Goal: Task Accomplishment & Management: Manage account settings

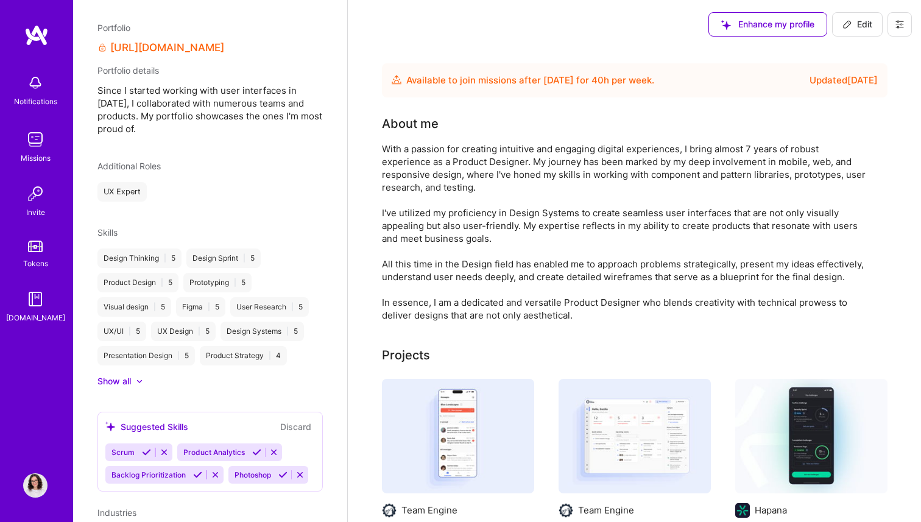
click at [835, 34] on button "Edit" at bounding box center [857, 24] width 51 height 24
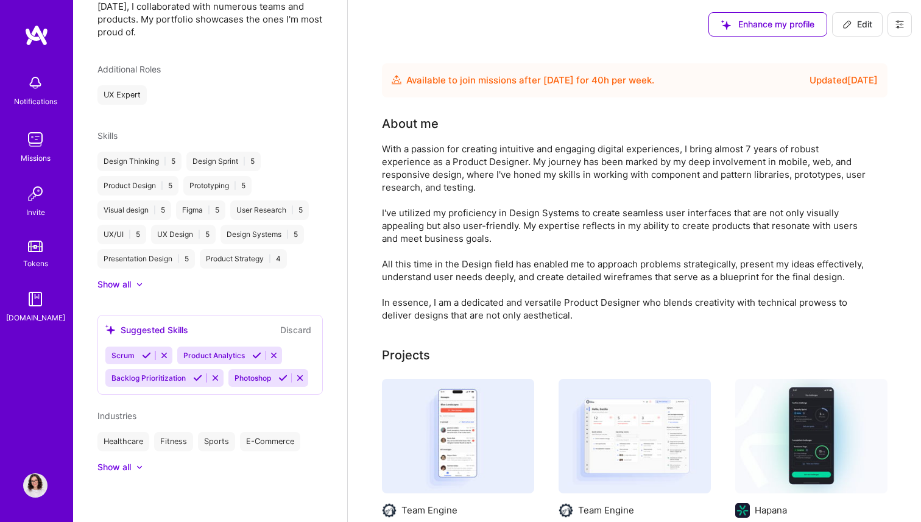
select select "US"
select select "Future Date"
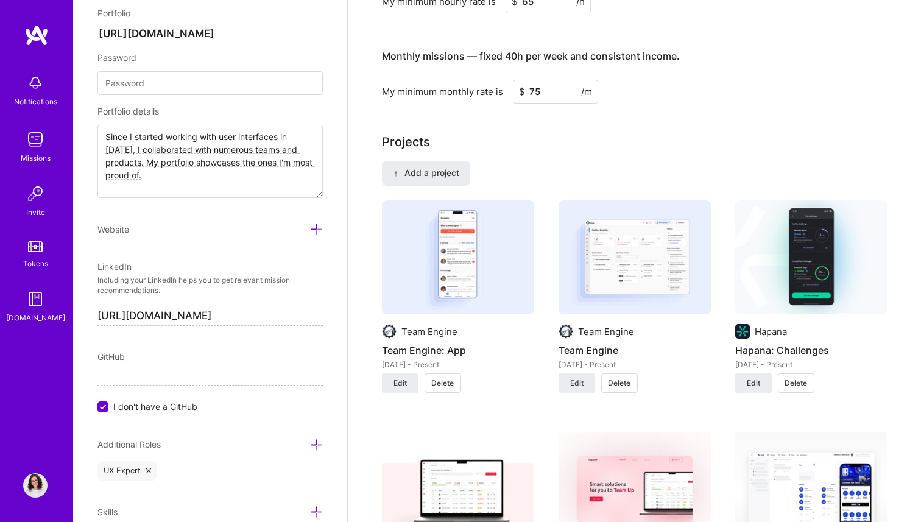
scroll to position [732, 0]
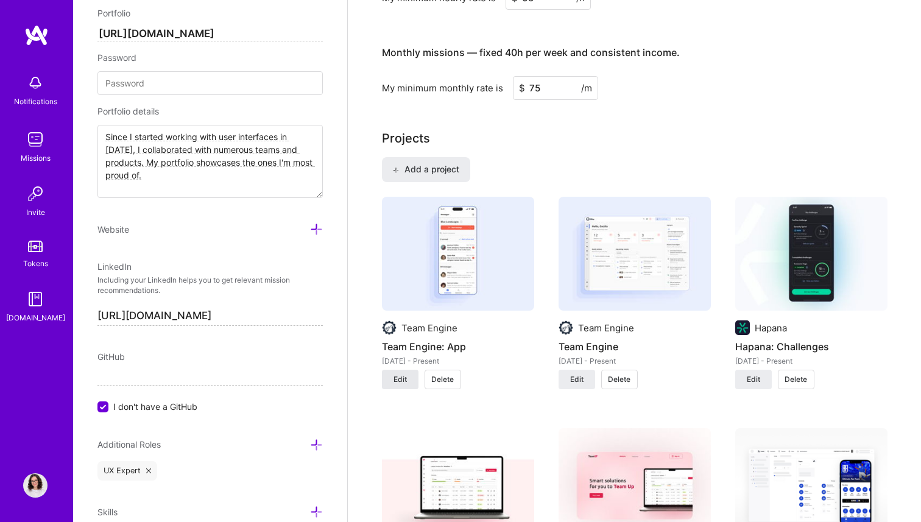
click at [405, 381] on span "Edit" at bounding box center [400, 379] width 13 height 11
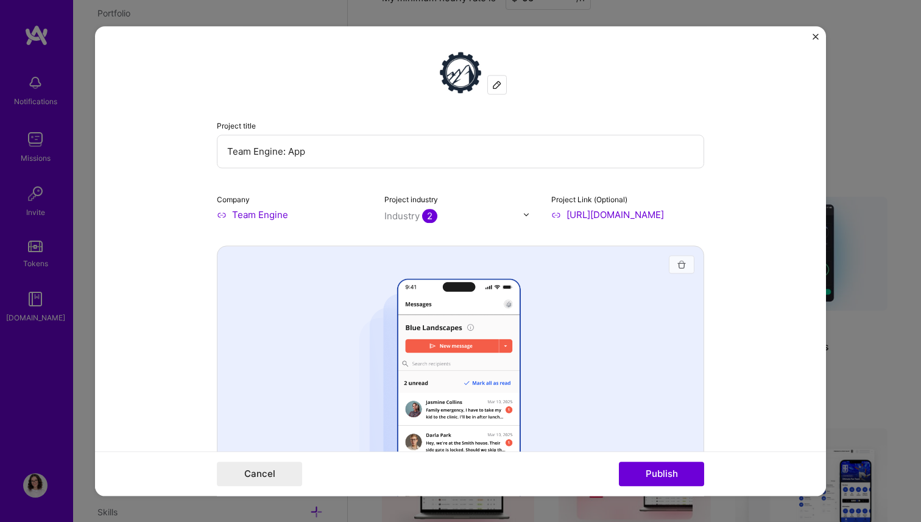
click at [681, 264] on img "button" at bounding box center [682, 265] width 10 height 10
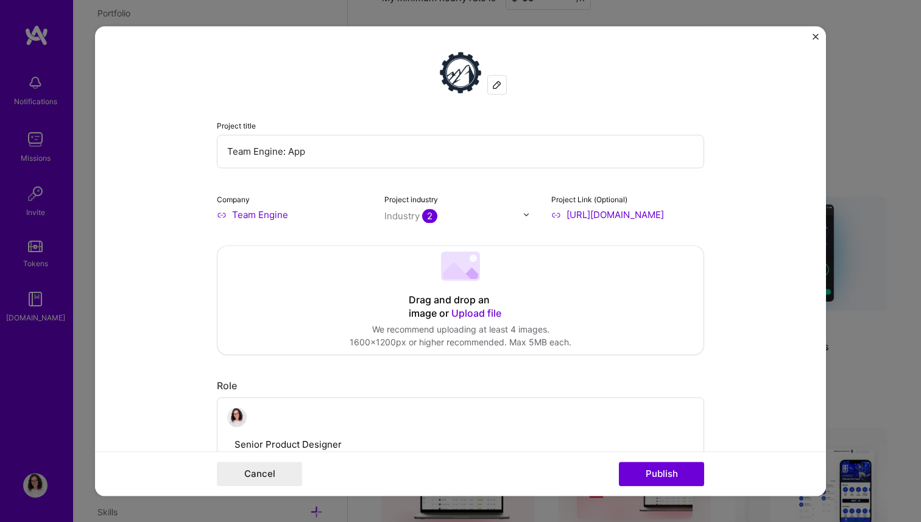
click at [481, 316] on span "Upload file" at bounding box center [477, 313] width 50 height 12
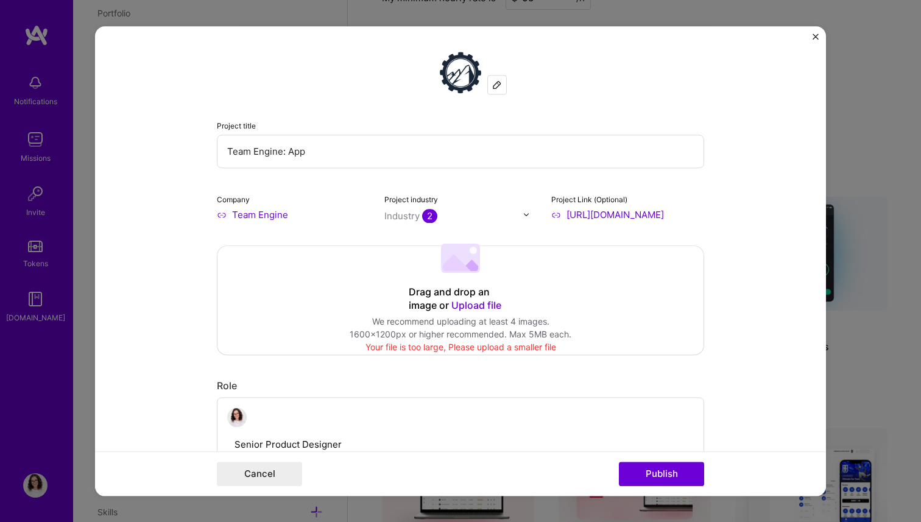
click at [474, 326] on div "We recommend uploading at least 4 images." at bounding box center [461, 322] width 222 height 13
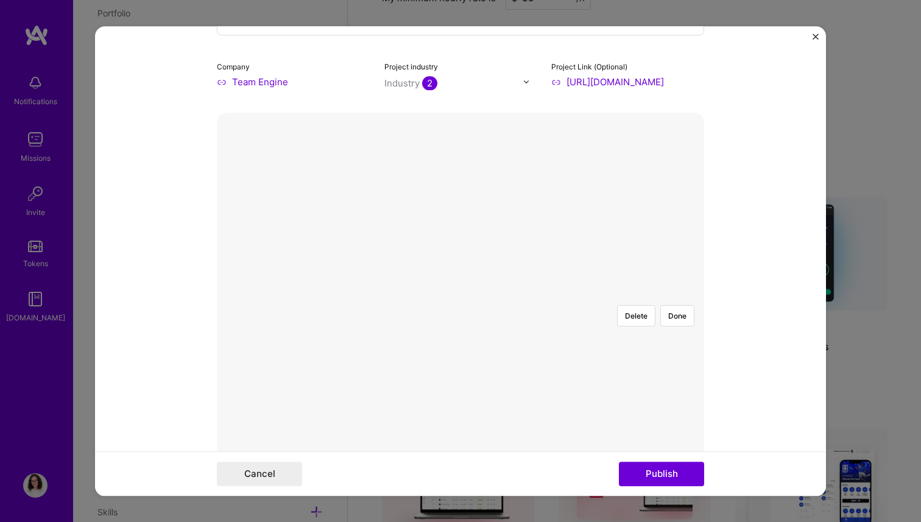
scroll to position [87, 0]
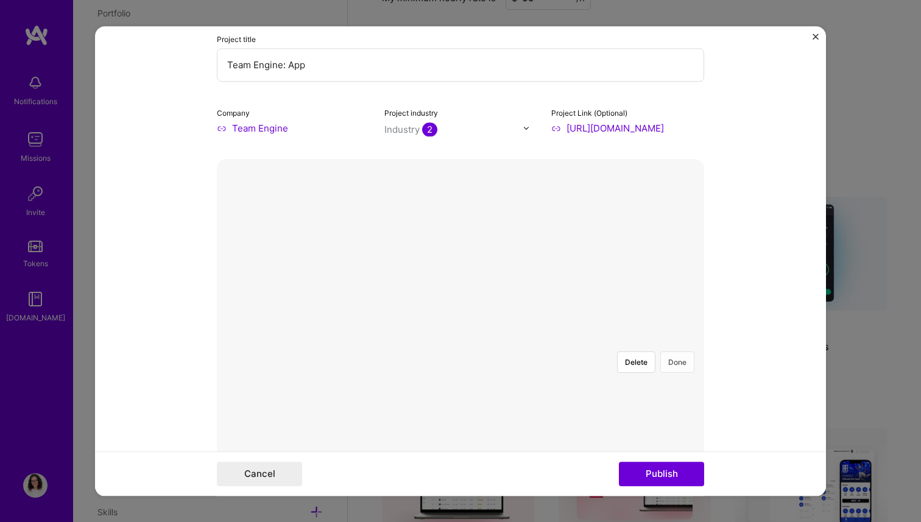
click at [678, 352] on button "Done" at bounding box center [678, 362] width 34 height 21
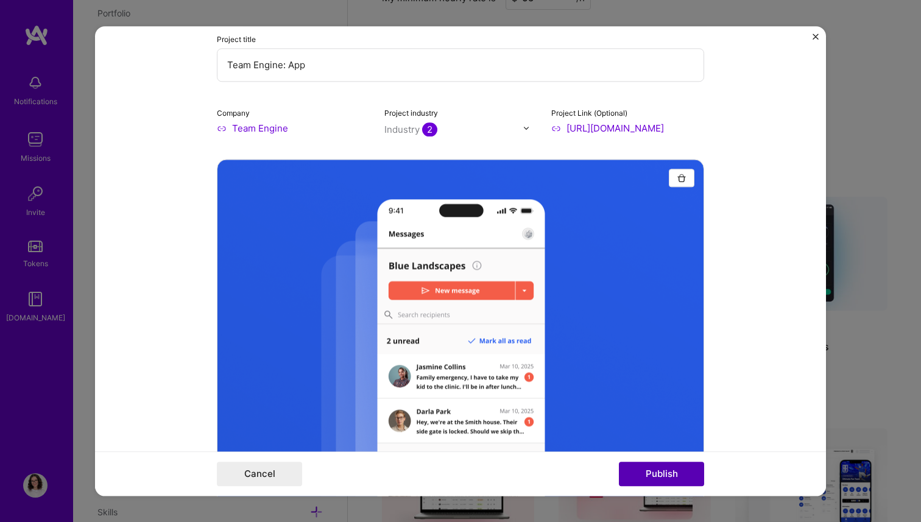
click at [668, 473] on button "Publish" at bounding box center [661, 474] width 85 height 24
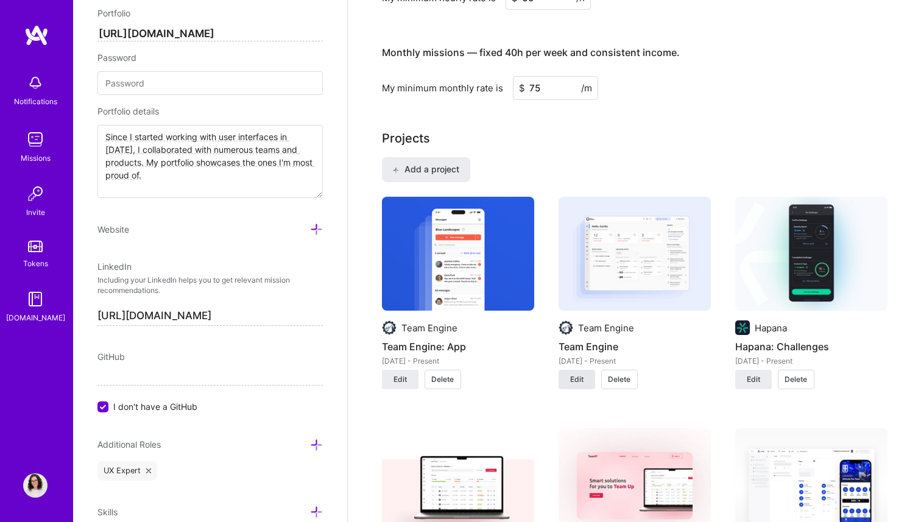
click at [585, 379] on button "Edit" at bounding box center [577, 380] width 37 height 20
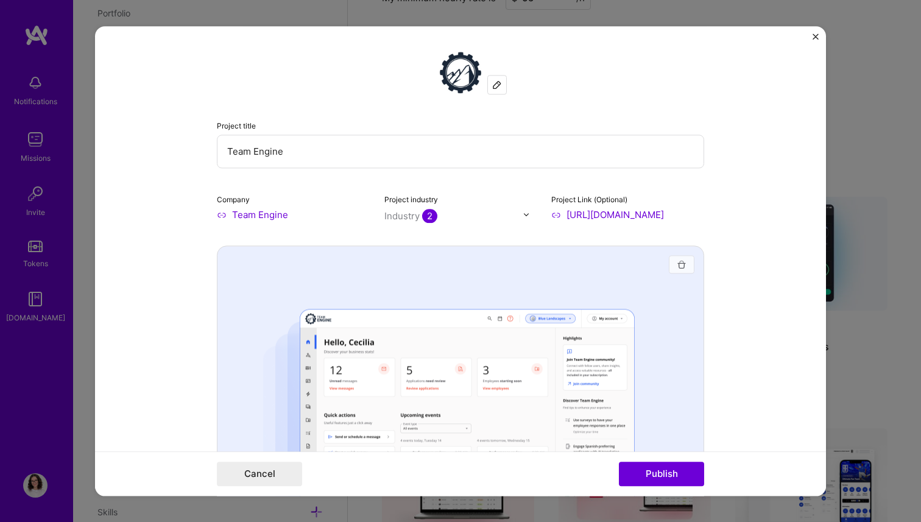
click at [686, 267] on img "button" at bounding box center [682, 265] width 10 height 10
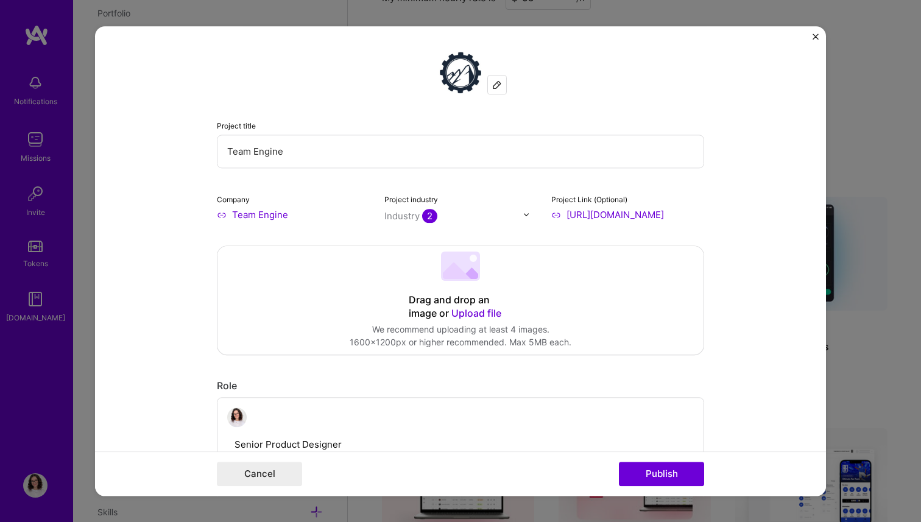
click at [564, 282] on div "Drag and drop an image or Upload file Upload file We recommend uploading at lea…" at bounding box center [461, 300] width 486 height 108
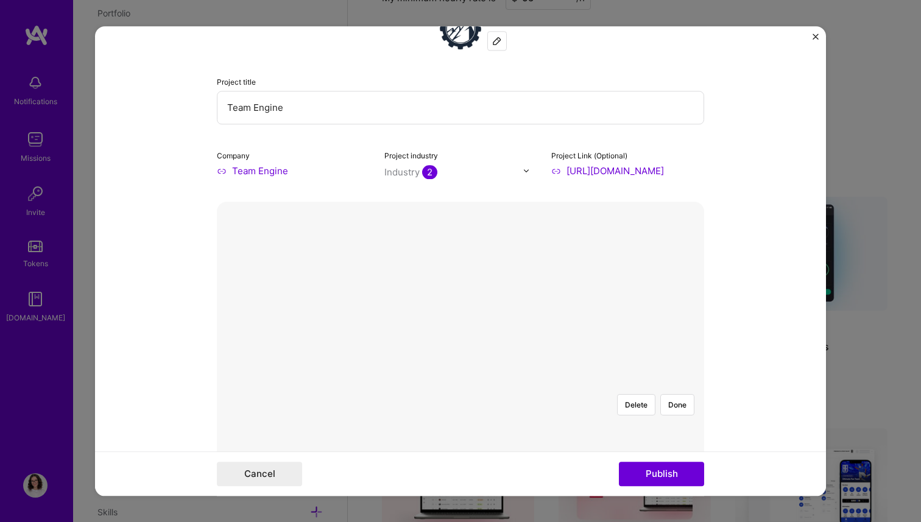
scroll to position [43, 0]
click at [686, 395] on button "Done" at bounding box center [678, 405] width 34 height 21
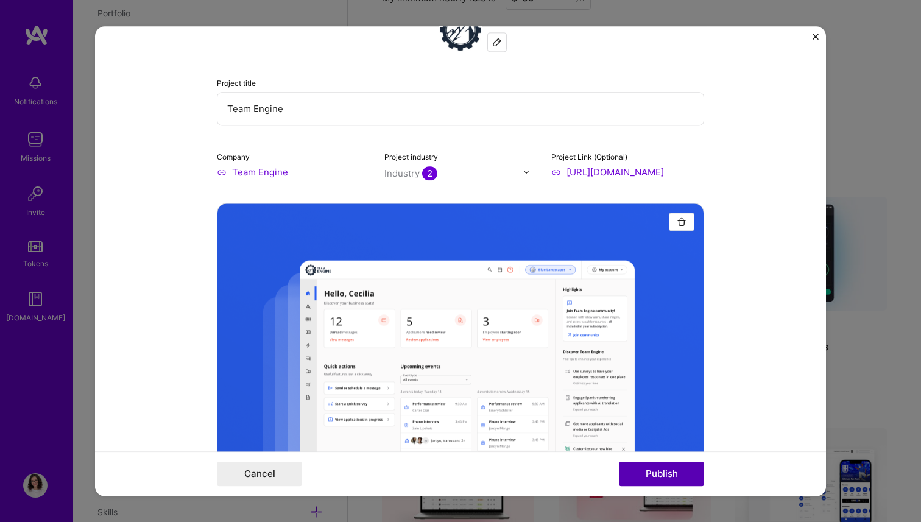
click at [653, 468] on button "Publish" at bounding box center [661, 474] width 85 height 24
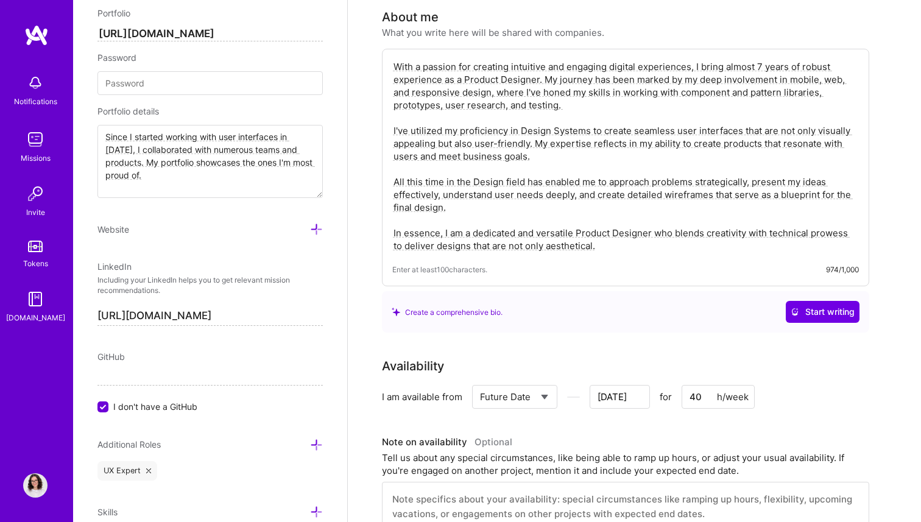
scroll to position [0, 0]
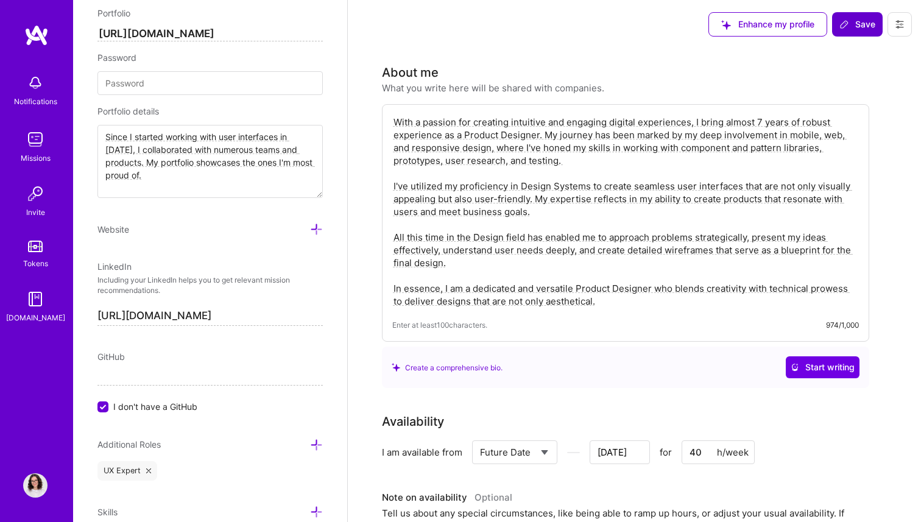
click at [858, 29] on span "Save" at bounding box center [858, 24] width 36 height 12
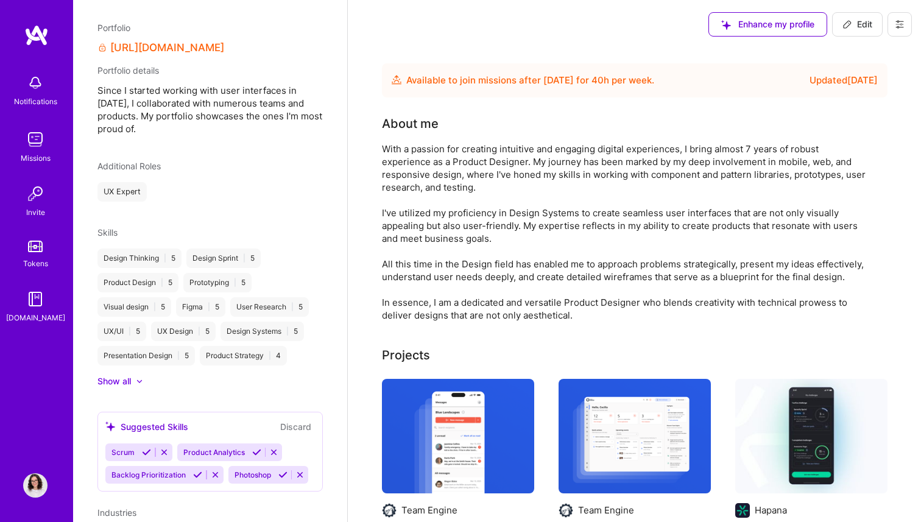
click at [847, 26] on icon at bounding box center [847, 24] width 7 height 7
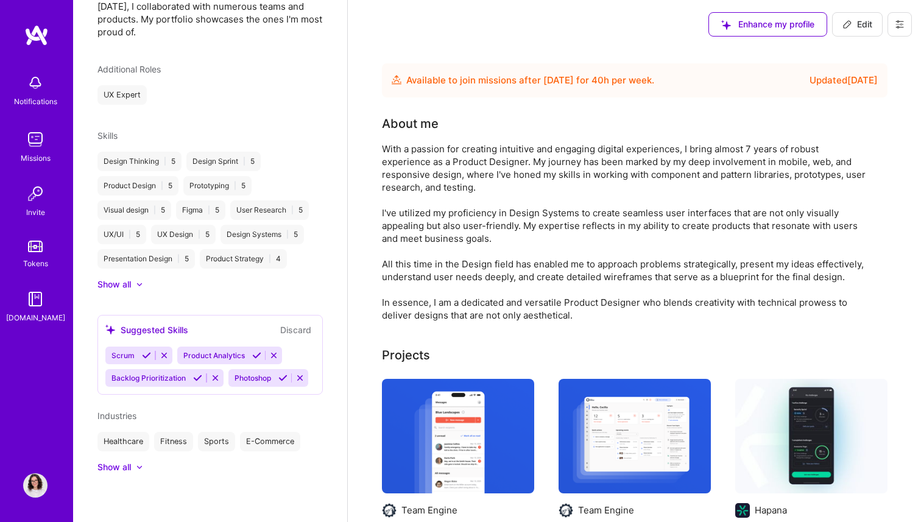
select select "US"
select select "Future Date"
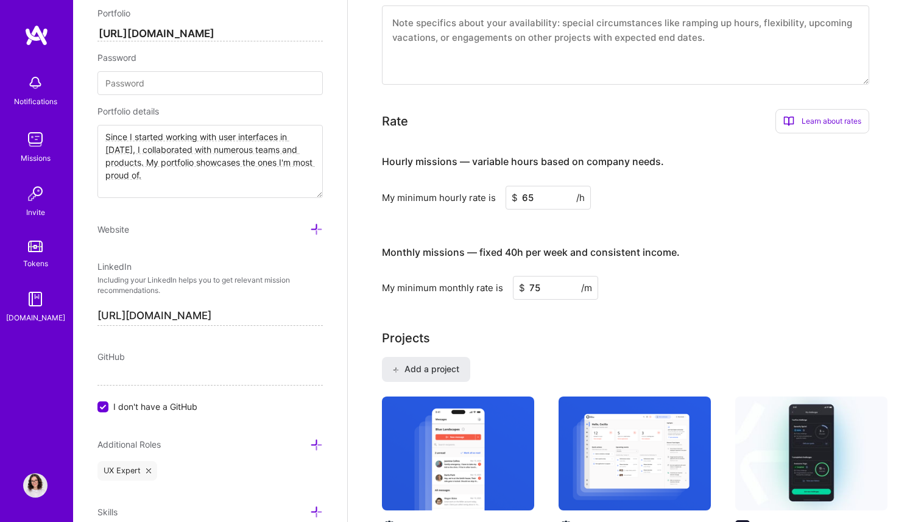
scroll to position [608, 0]
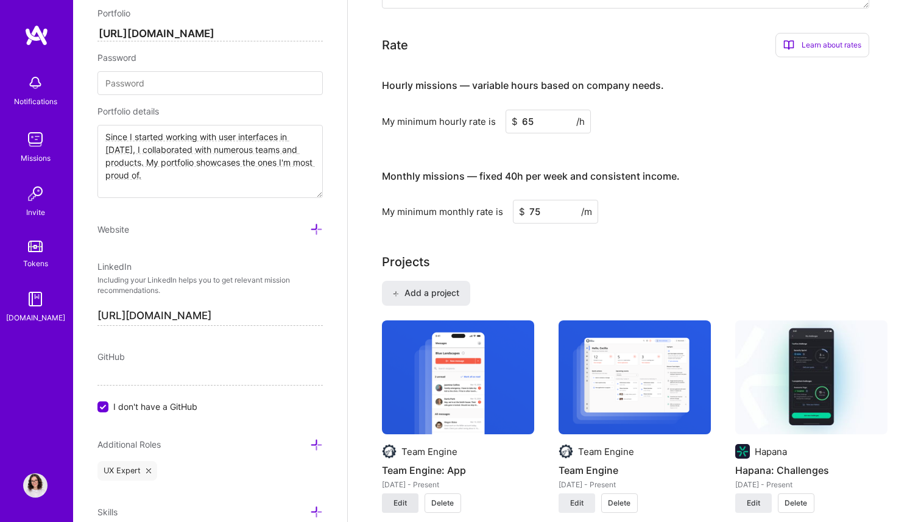
click at [402, 500] on span "Edit" at bounding box center [400, 503] width 13 height 11
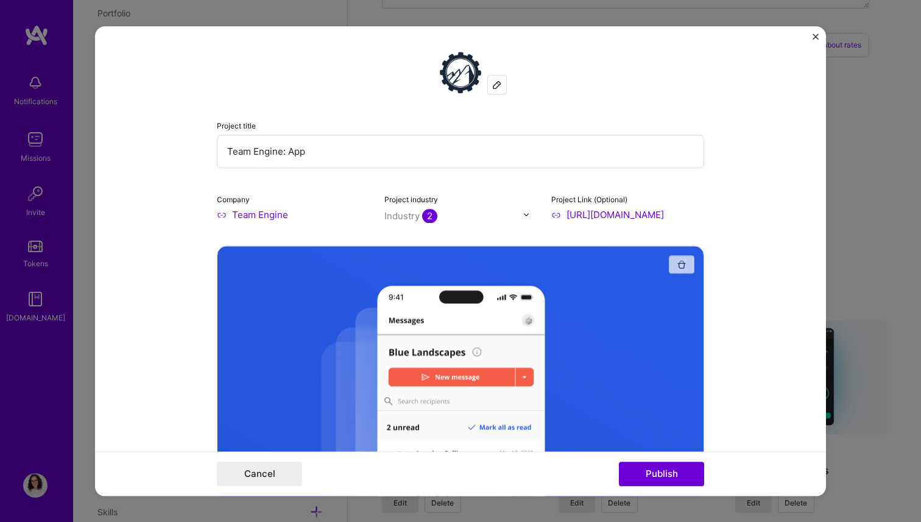
click at [674, 260] on button "button" at bounding box center [682, 264] width 26 height 18
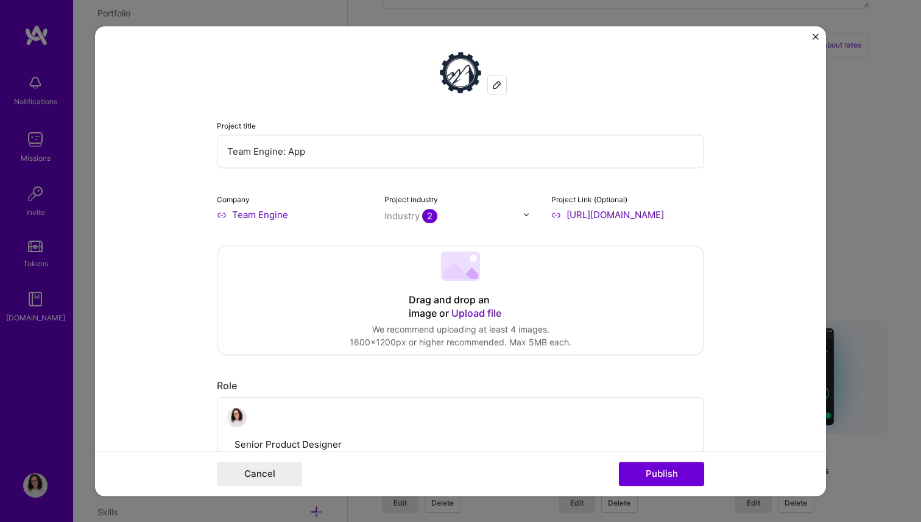
click at [484, 311] on span "Upload file" at bounding box center [477, 313] width 50 height 12
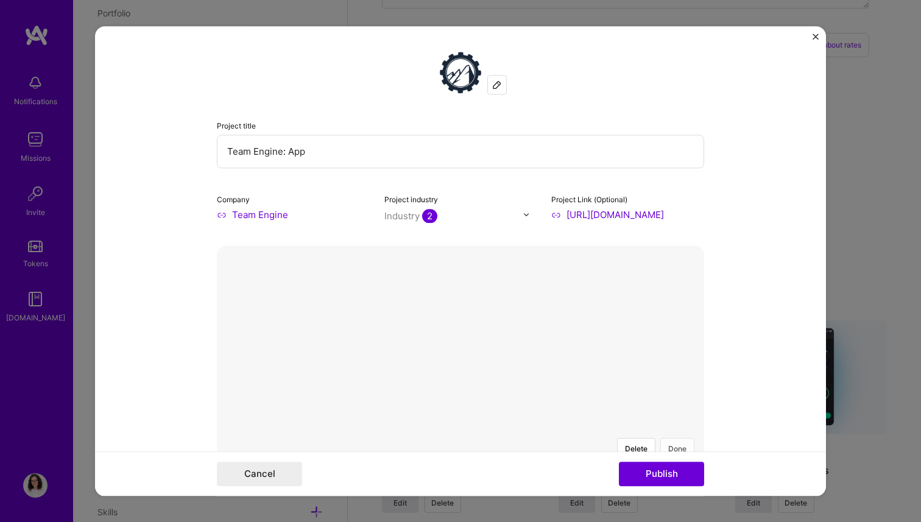
click at [687, 438] on button "Done" at bounding box center [678, 448] width 34 height 21
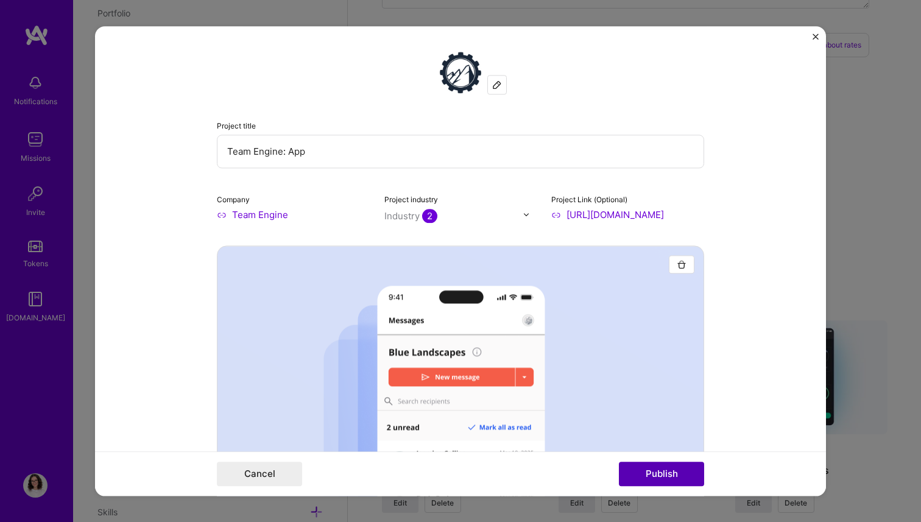
click at [666, 477] on button "Publish" at bounding box center [661, 474] width 85 height 24
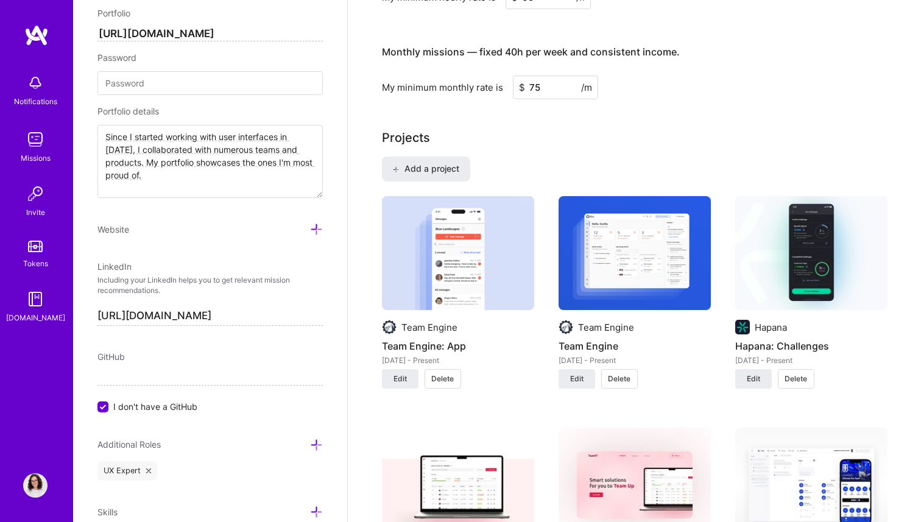
scroll to position [808, 0]
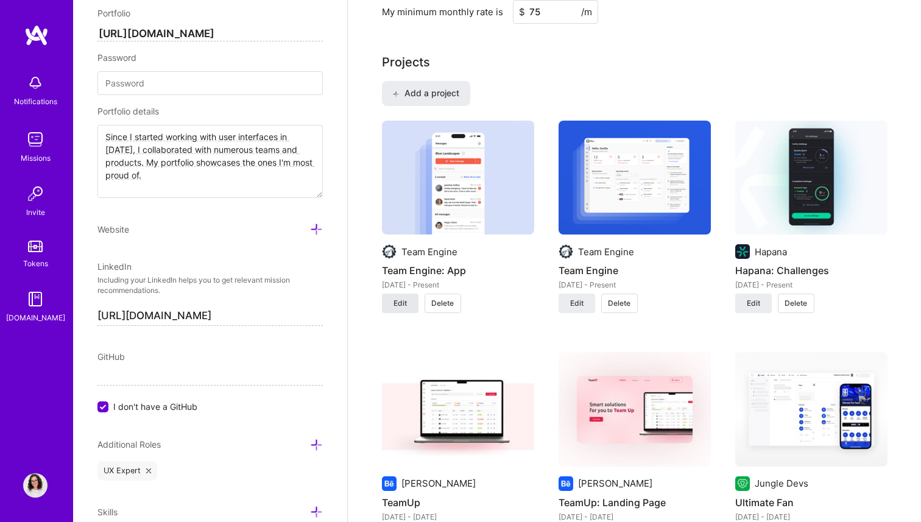
click at [399, 302] on span "Edit" at bounding box center [400, 303] width 13 height 11
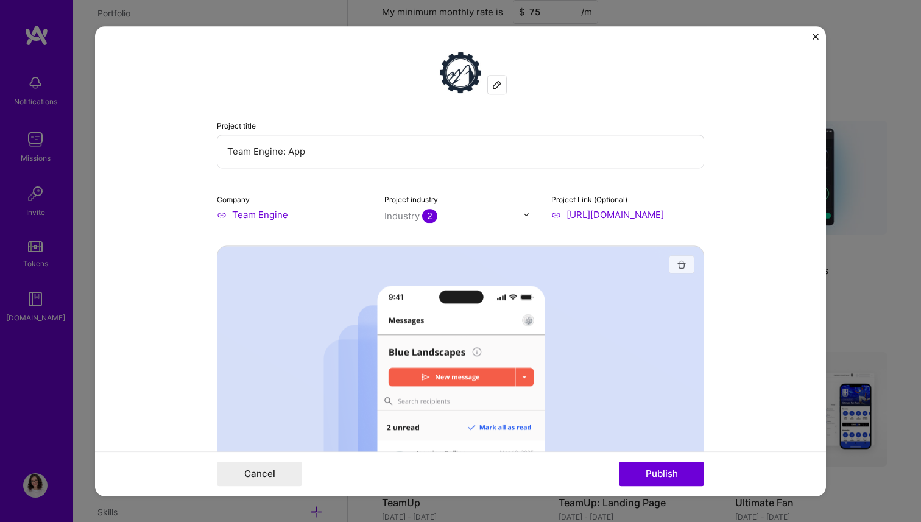
click at [687, 262] on button "button" at bounding box center [682, 264] width 26 height 18
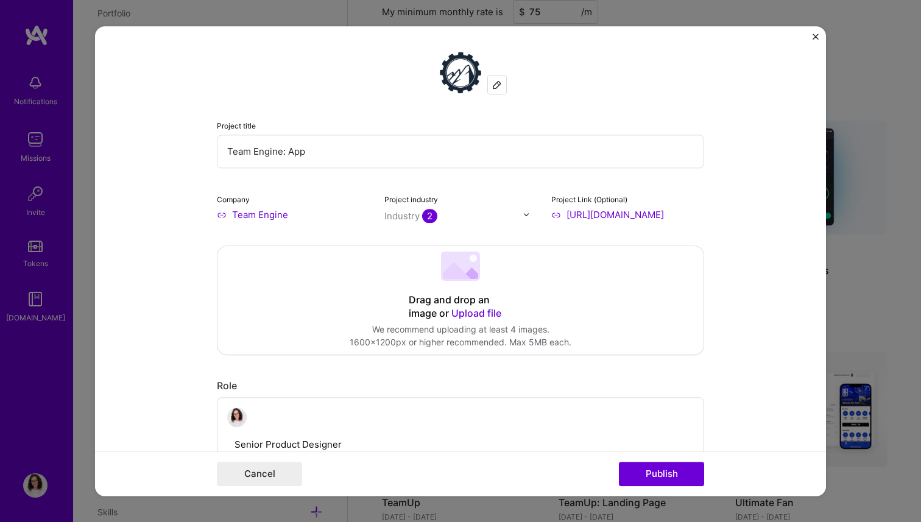
click at [489, 296] on div "Drag and drop an image or Upload file" at bounding box center [461, 307] width 104 height 27
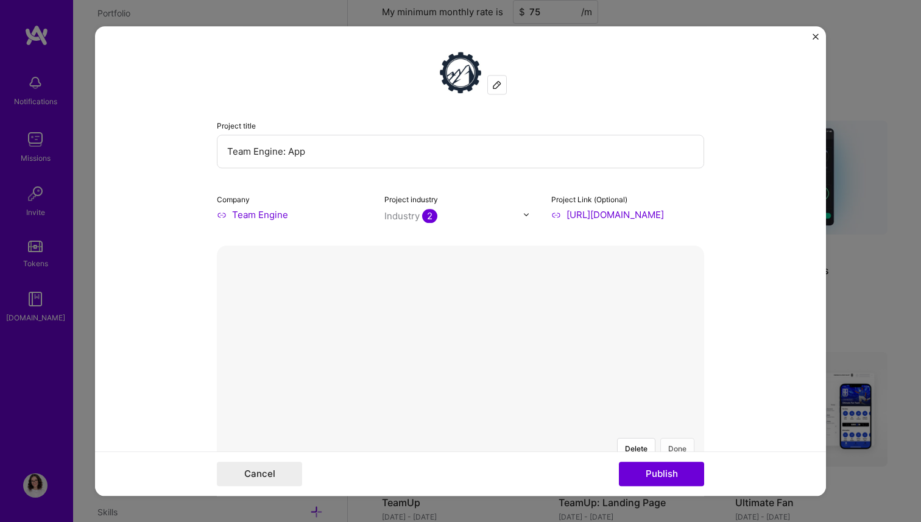
click at [674, 438] on button "Done" at bounding box center [678, 448] width 34 height 21
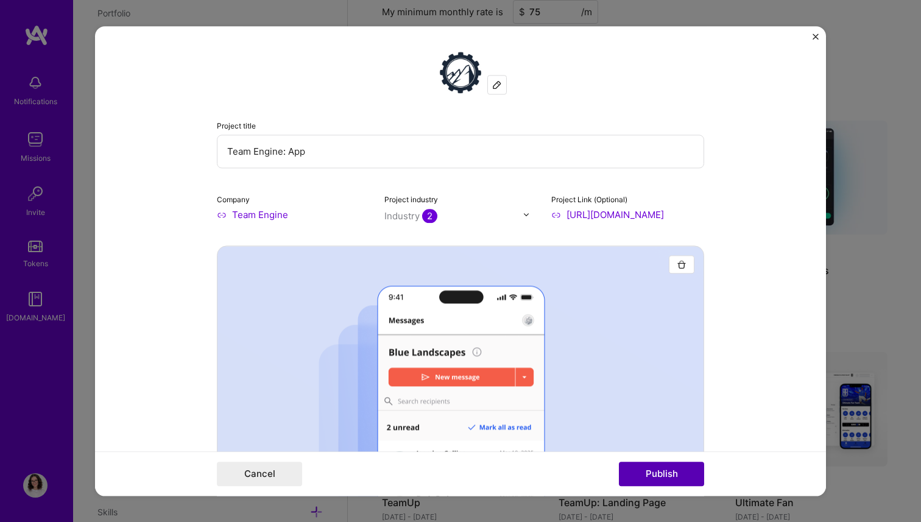
click at [658, 471] on button "Publish" at bounding box center [661, 474] width 85 height 24
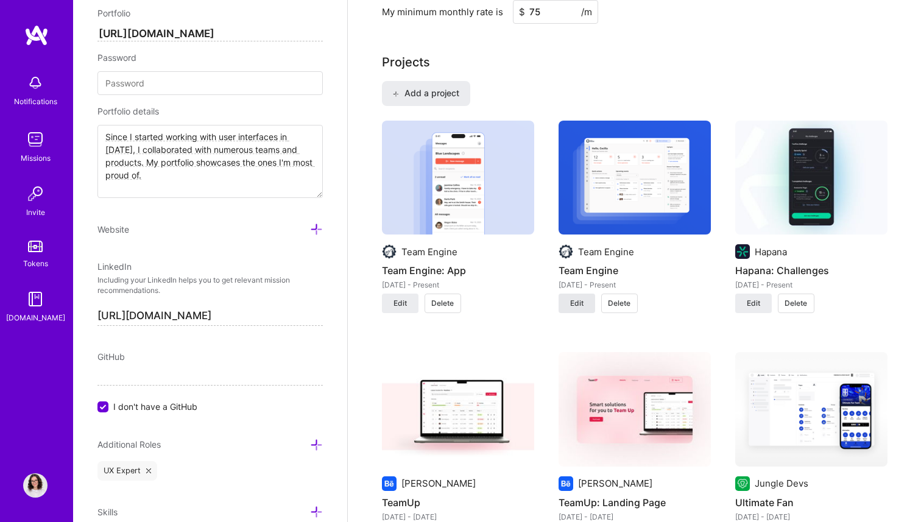
click at [584, 307] on button "Edit" at bounding box center [577, 304] width 37 height 20
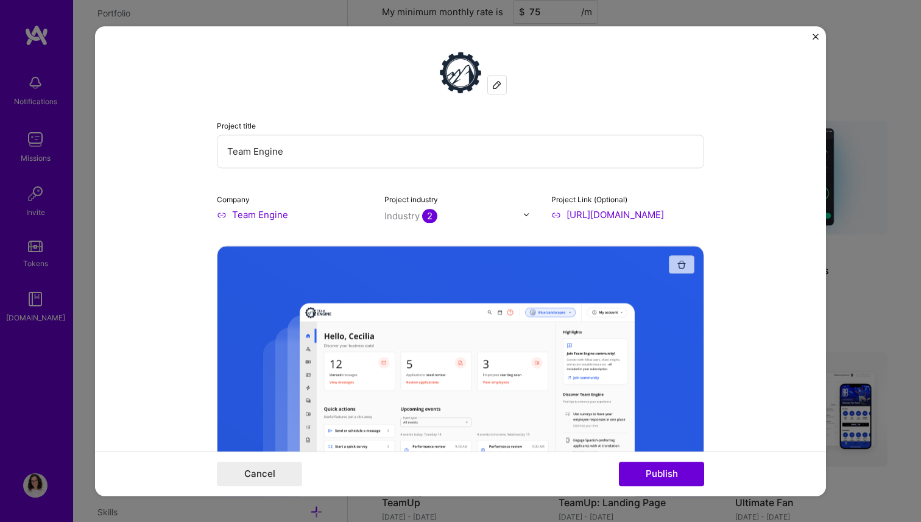
click at [676, 269] on button "button" at bounding box center [682, 264] width 26 height 18
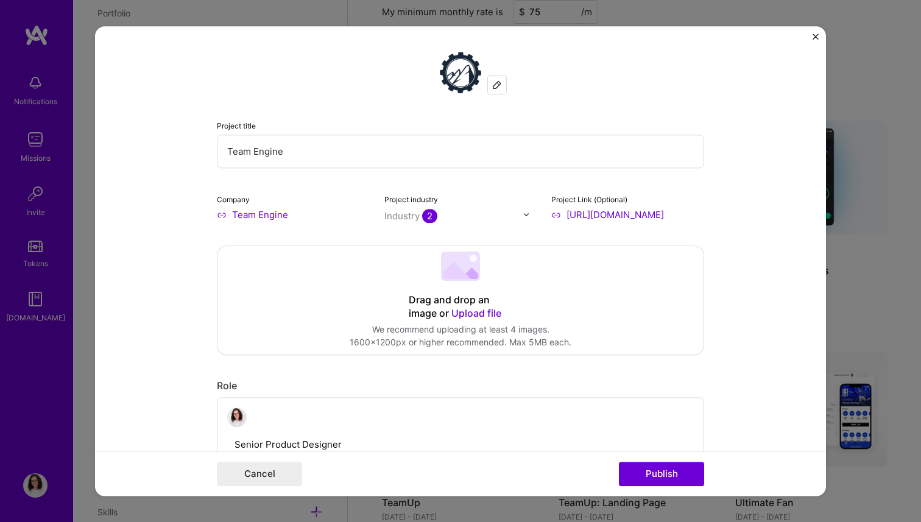
click at [488, 322] on div "Drag and drop an image or Upload file Upload file We recommend uploading at lea…" at bounding box center [461, 300] width 486 height 108
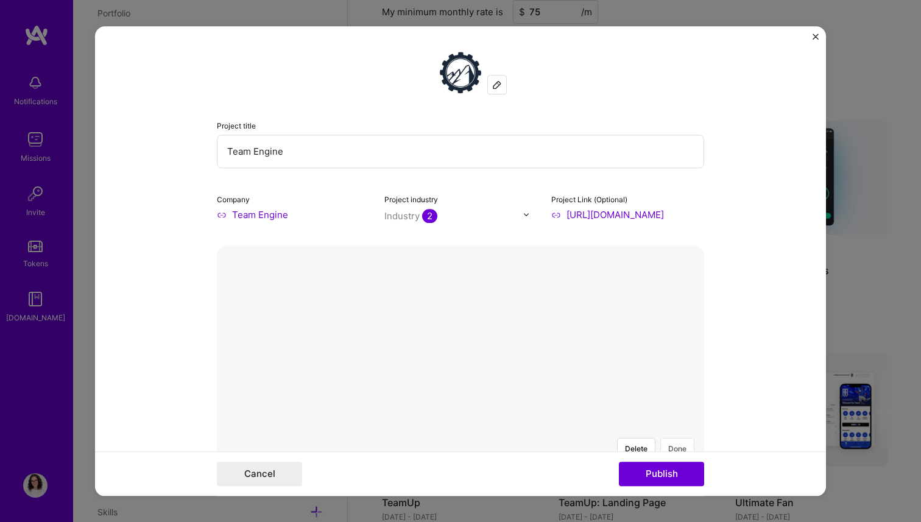
click at [675, 438] on button "Done" at bounding box center [678, 448] width 34 height 21
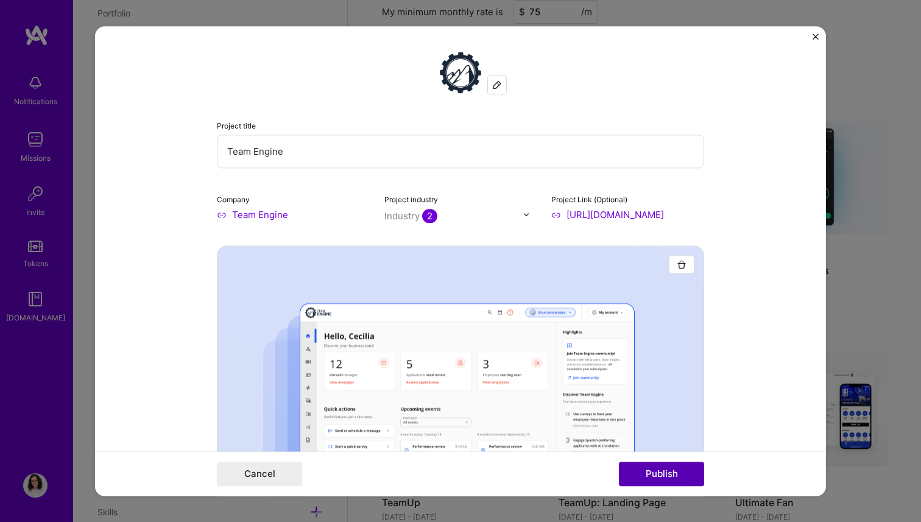
click at [678, 467] on button "Publish" at bounding box center [661, 474] width 85 height 24
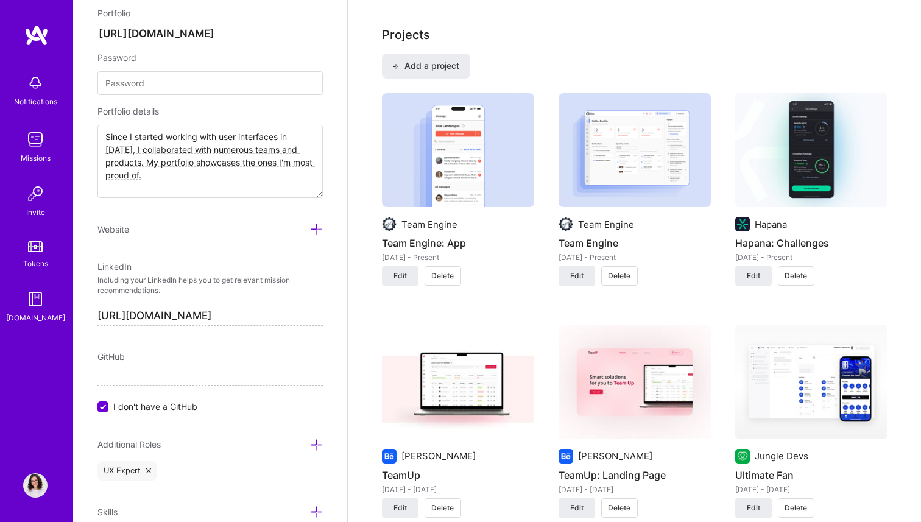
scroll to position [834, 0]
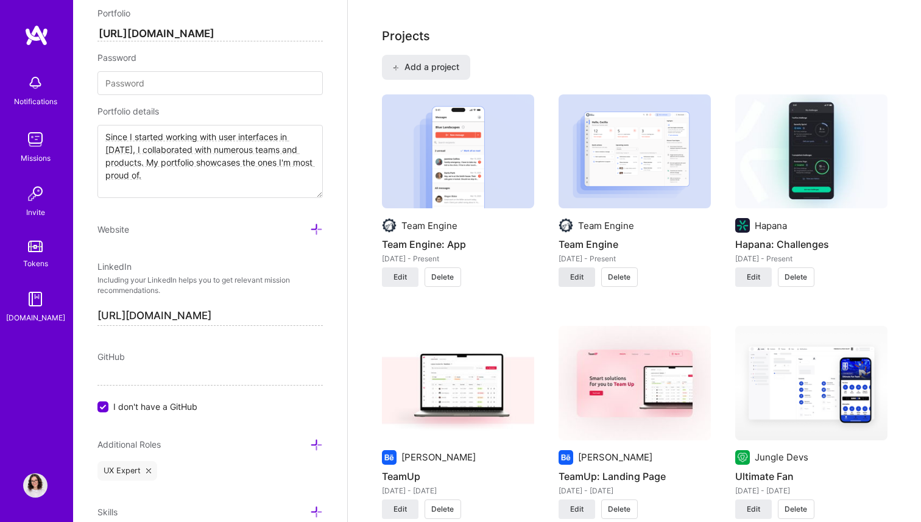
click at [587, 282] on button "Edit" at bounding box center [577, 278] width 37 height 20
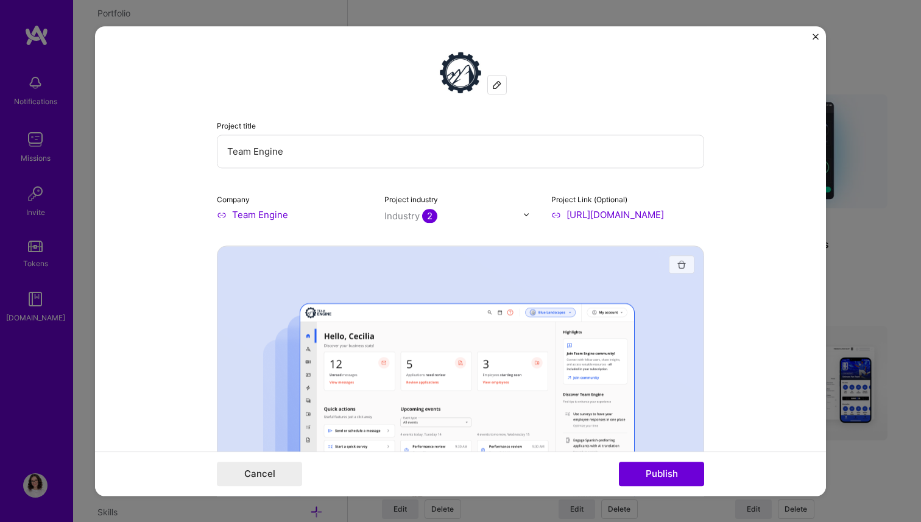
click at [682, 272] on button "button" at bounding box center [682, 264] width 26 height 18
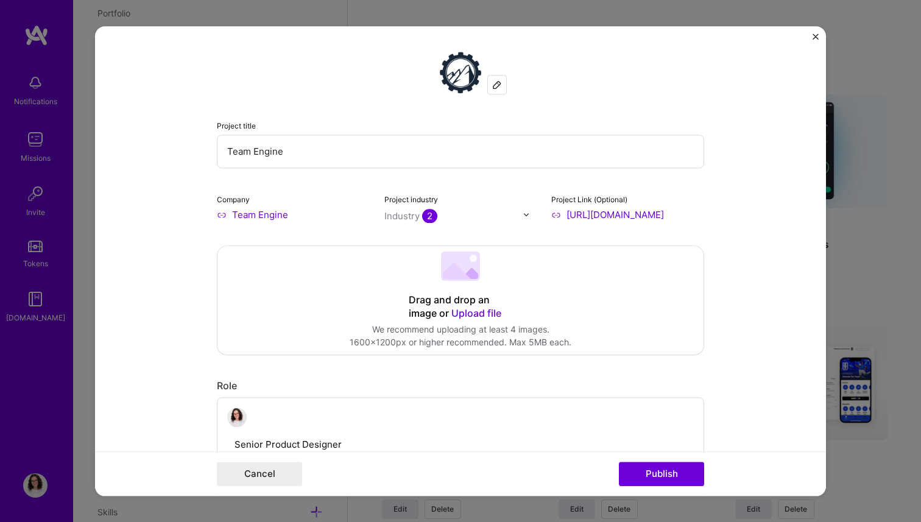
click at [611, 305] on div "Drag and drop an image or Upload file Upload file We recommend uploading at lea…" at bounding box center [461, 300] width 486 height 108
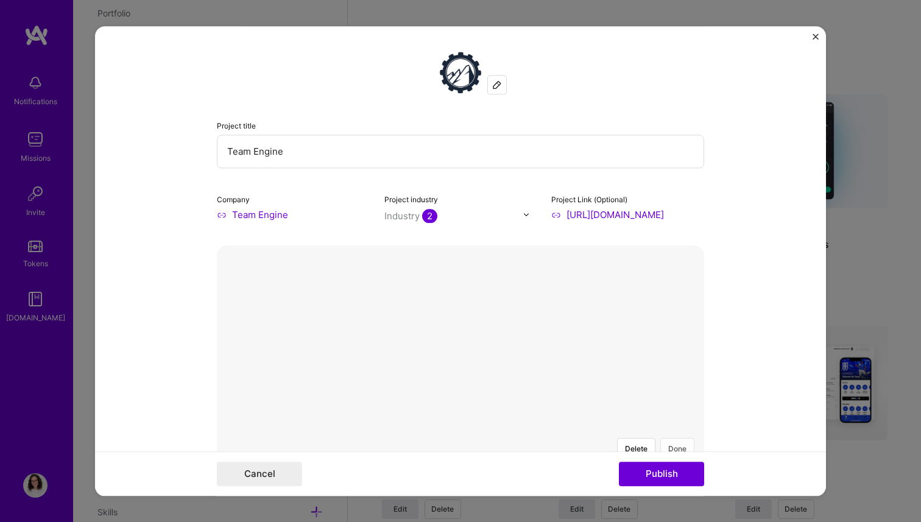
click at [678, 438] on button "Done" at bounding box center [678, 448] width 34 height 21
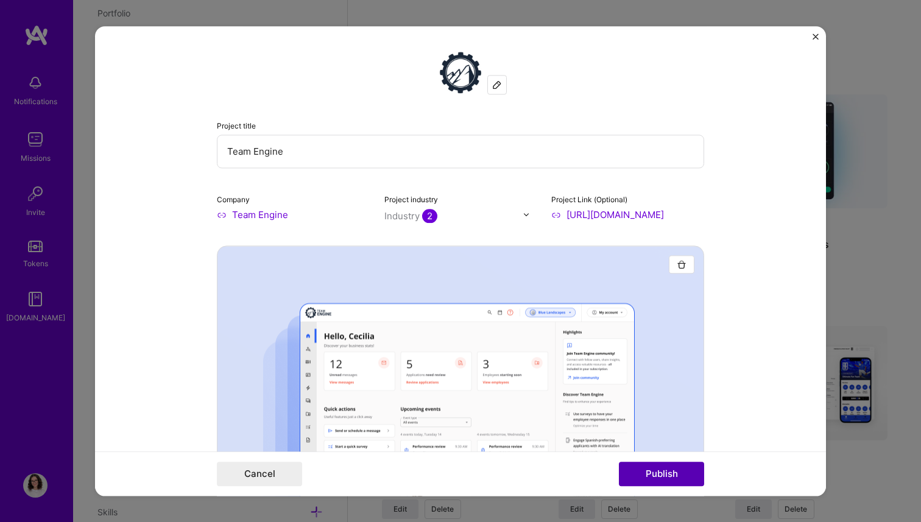
click at [665, 481] on button "Publish" at bounding box center [661, 474] width 85 height 24
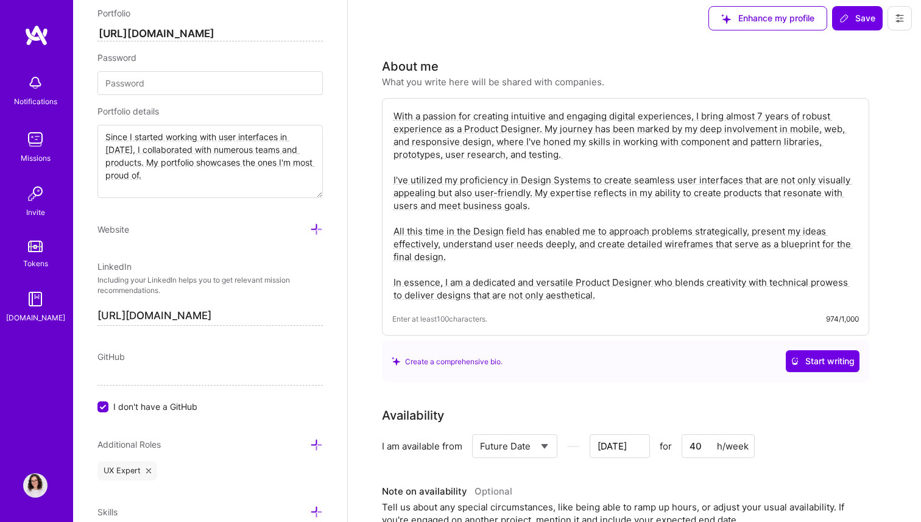
scroll to position [0, 0]
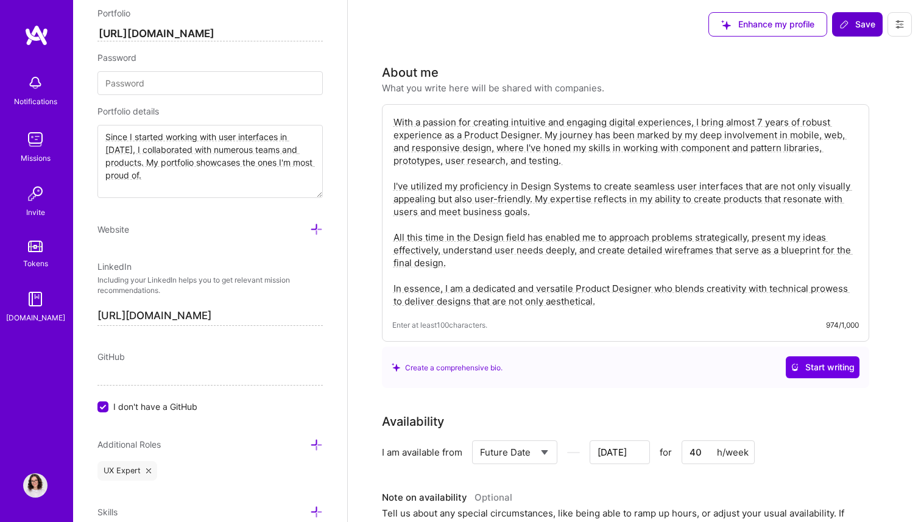
click at [849, 26] on span "Save" at bounding box center [858, 24] width 36 height 12
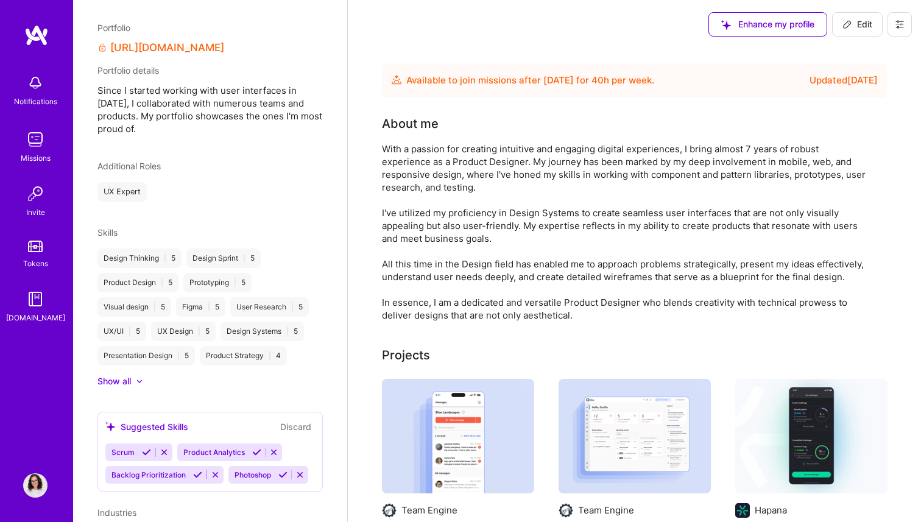
click at [38, 150] on img at bounding box center [35, 139] width 24 height 24
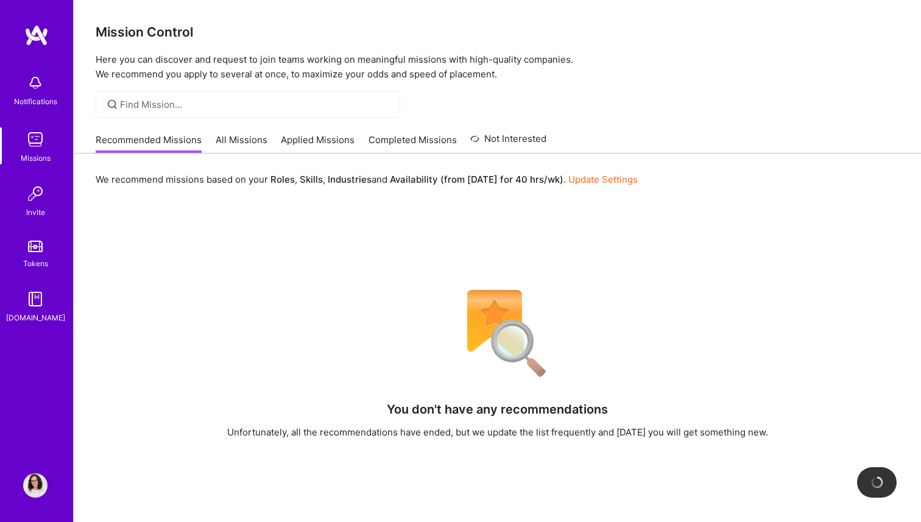
click at [234, 138] on link "All Missions" at bounding box center [242, 143] width 52 height 20
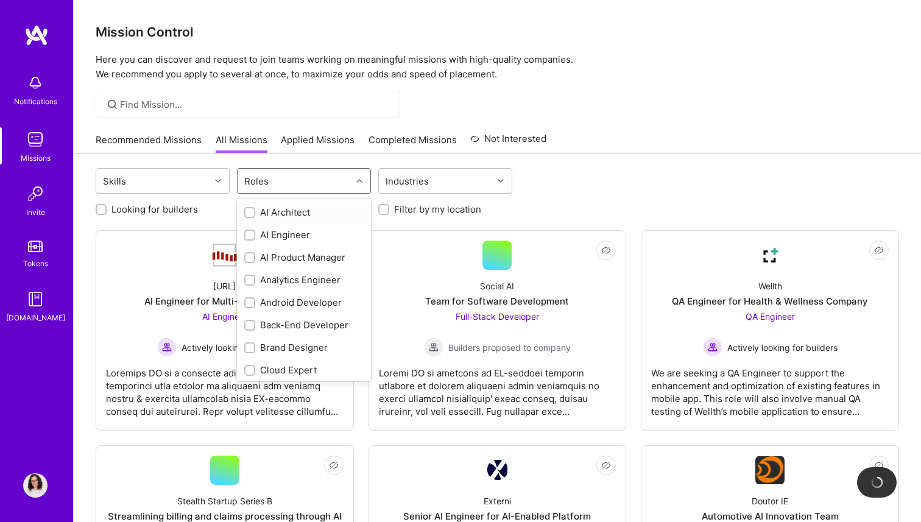
click at [274, 179] on div "Roles" at bounding box center [295, 181] width 114 height 24
type input "produ"
click at [288, 241] on div "Product Designer" at bounding box center [304, 235] width 134 height 23
checkbox input "true"
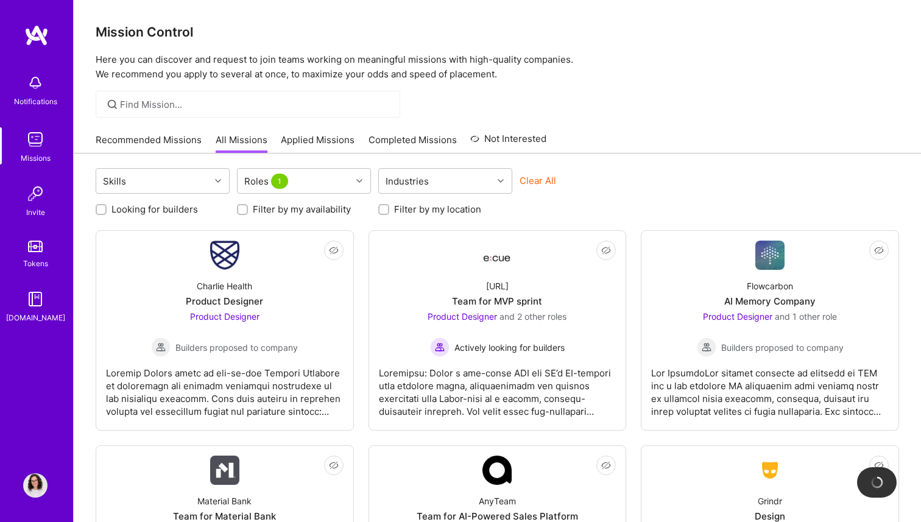
click at [348, 161] on div "Skills Roles 1 Industries Clear All Looking for builders Filter by my availabil…" at bounding box center [498, 522] width 848 height 737
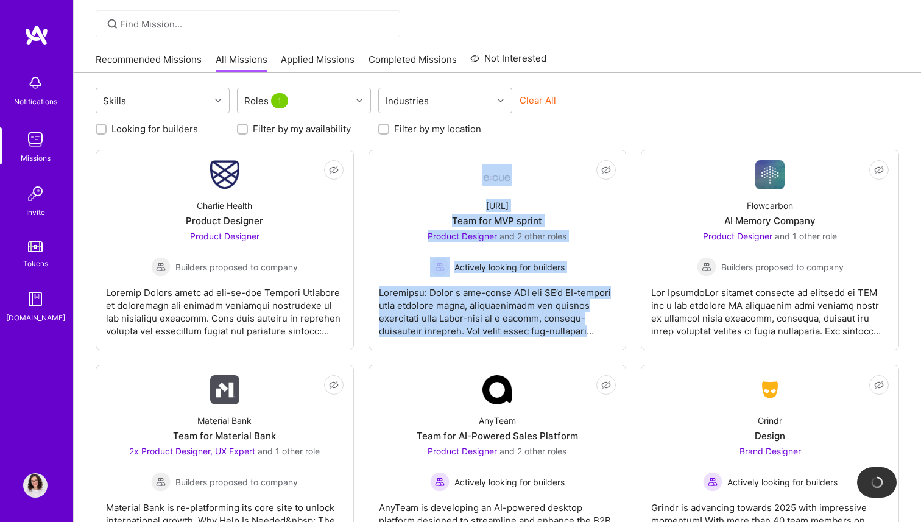
scroll to position [79, 0]
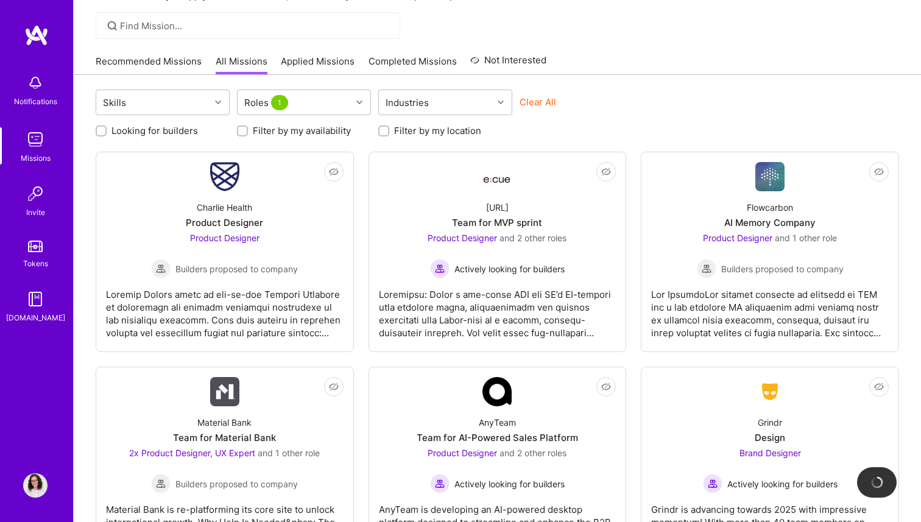
click at [586, 115] on div "Clear All" at bounding box center [587, 107] width 134 height 23
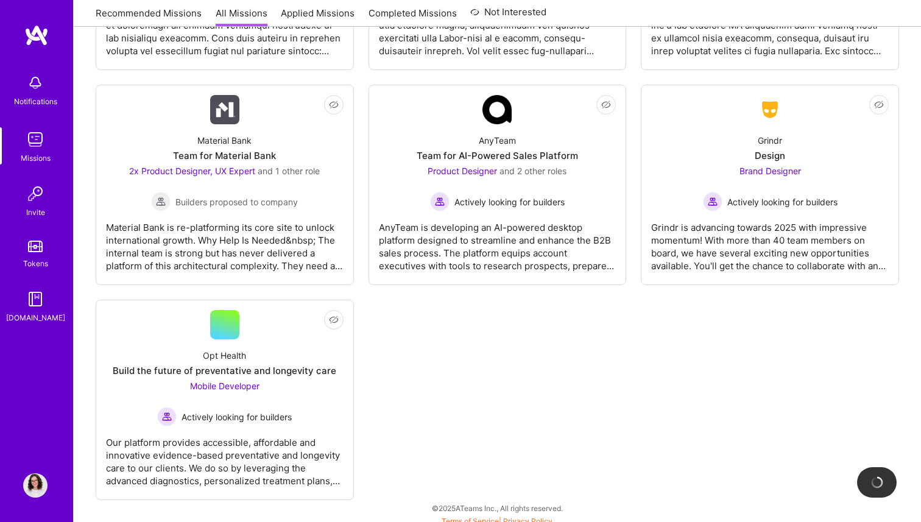
scroll to position [360, 0]
click at [489, 416] on div "Not Interested [PERSON_NAME] Health Product Designer Product Designer Builders …" at bounding box center [498, 186] width 804 height 631
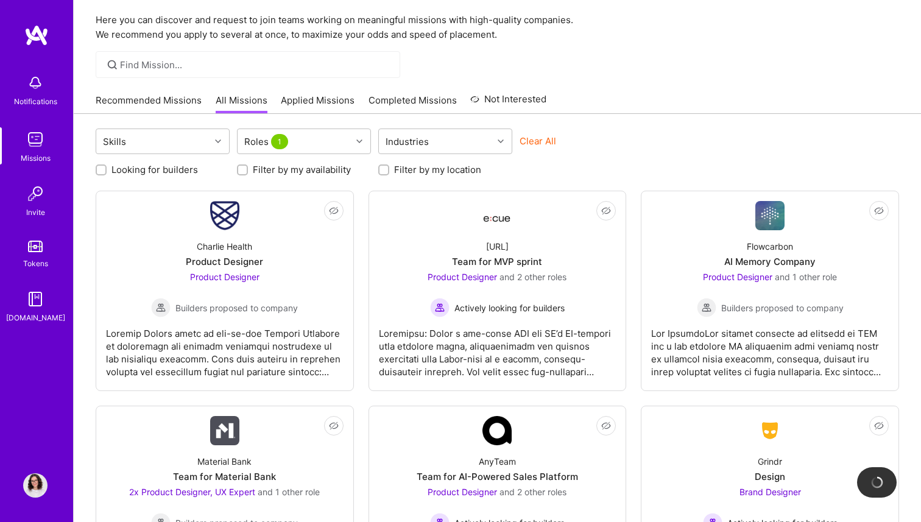
scroll to position [0, 0]
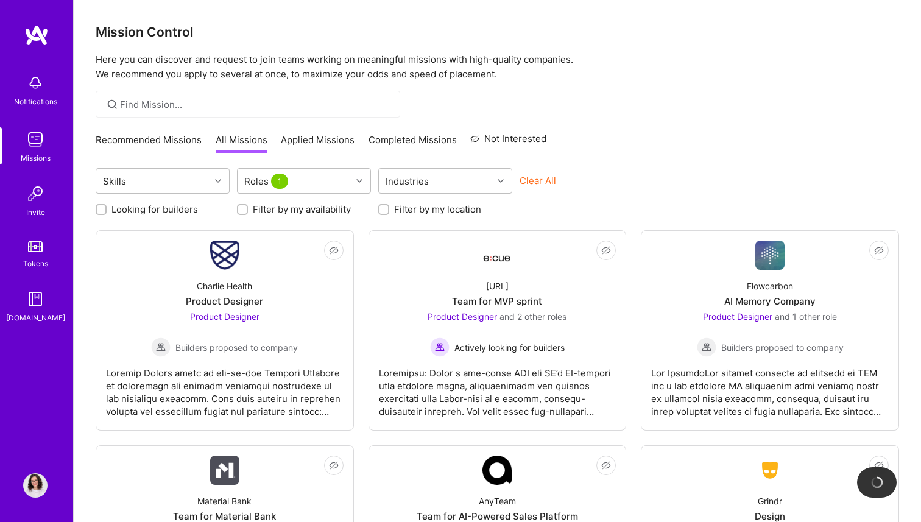
click at [596, 191] on div "Clear All" at bounding box center [587, 185] width 134 height 23
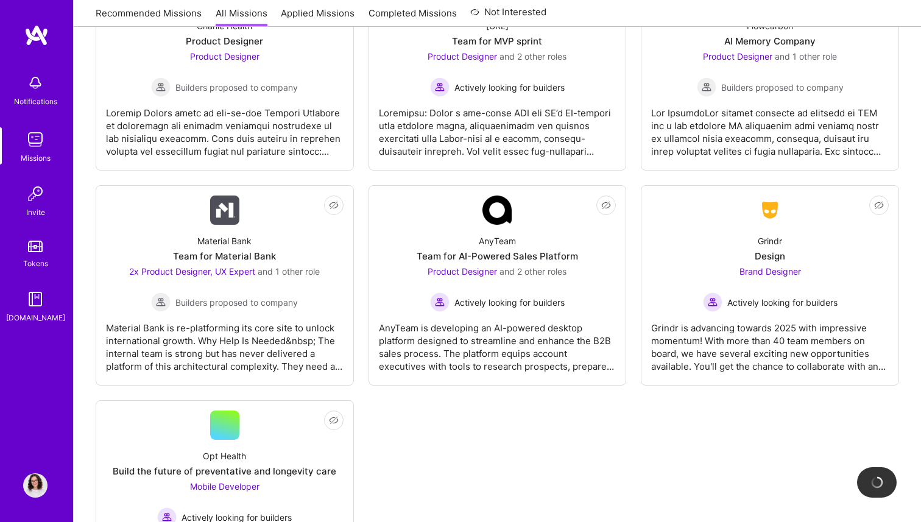
scroll to position [275, 0]
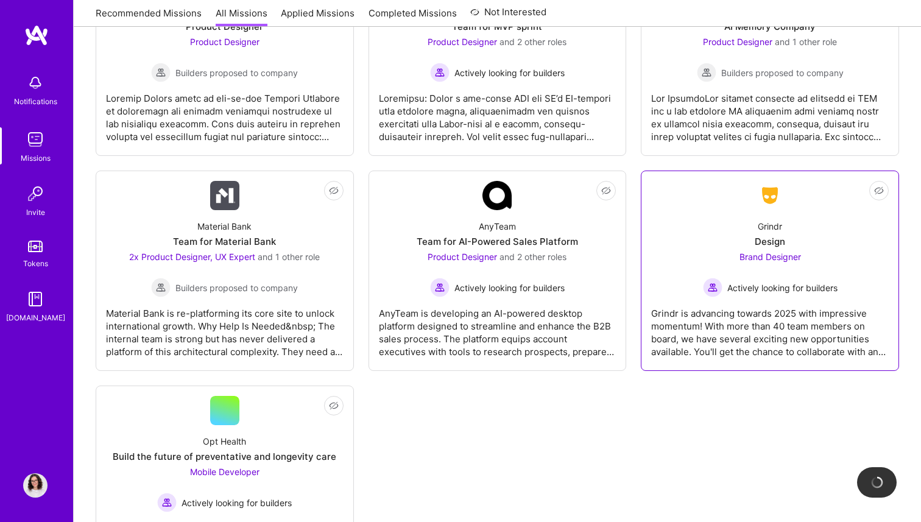
click at [810, 254] on div "Brand Designer Actively looking for builders" at bounding box center [770, 273] width 135 height 47
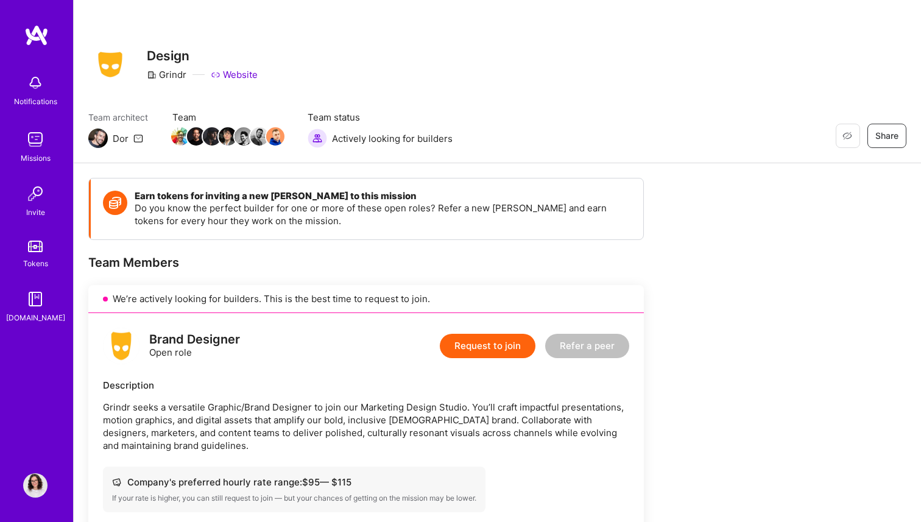
click at [47, 35] on img at bounding box center [36, 35] width 24 height 22
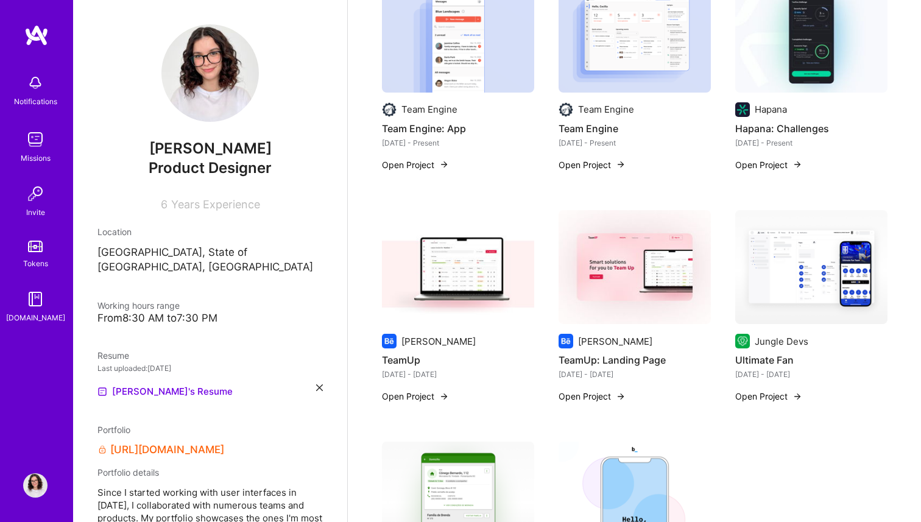
scroll to position [434, 0]
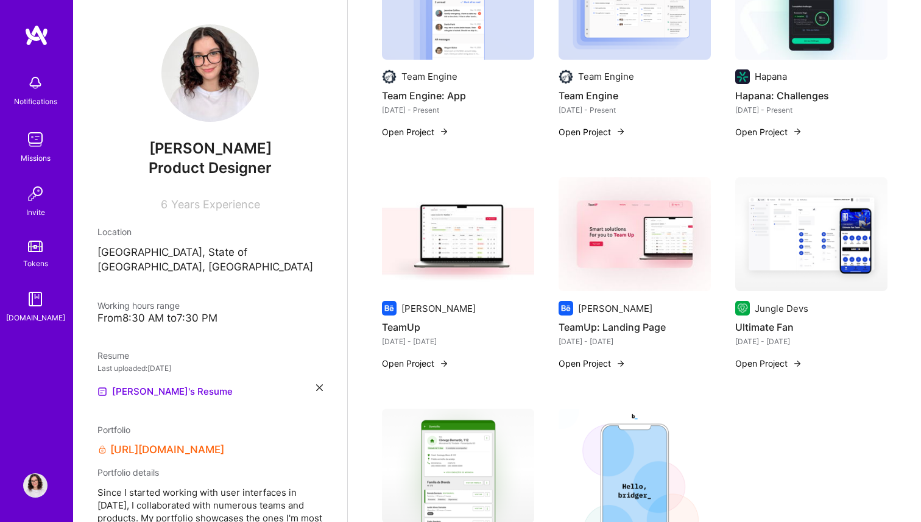
click at [813, 229] on img at bounding box center [812, 234] width 152 height 115
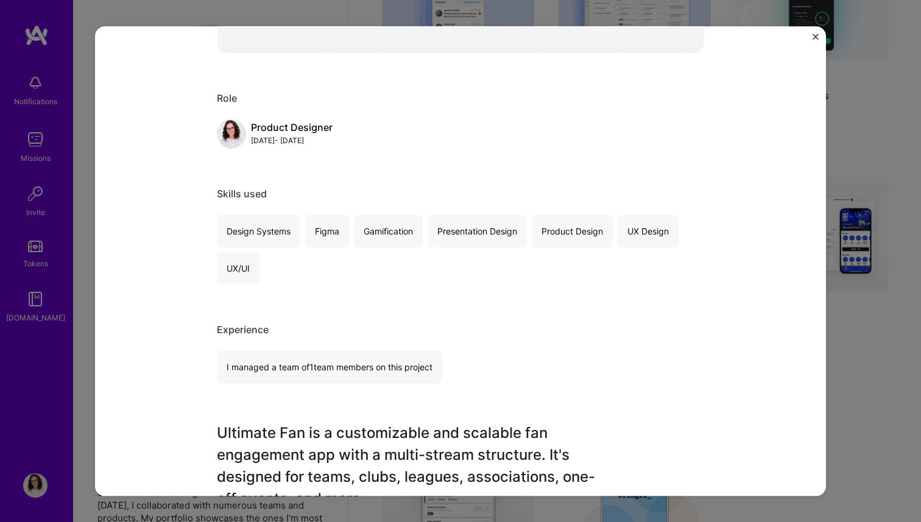
scroll to position [470, 0]
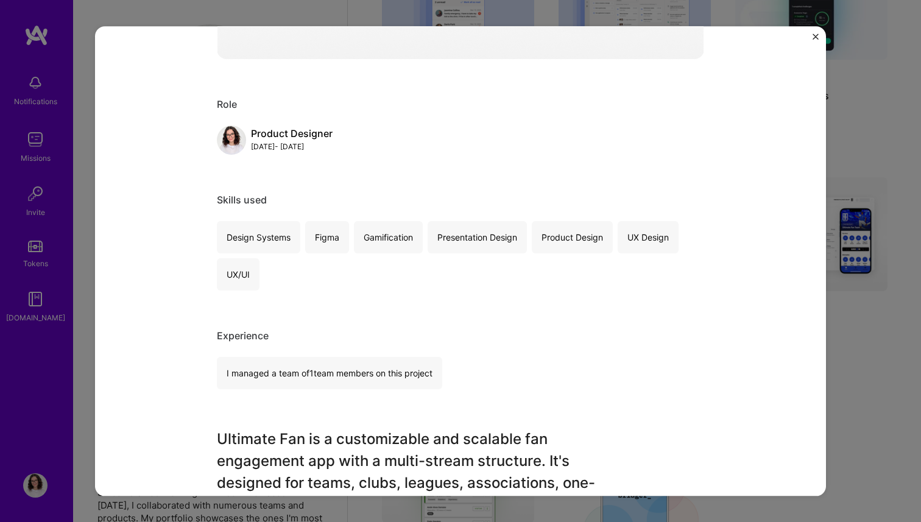
click at [812, 37] on div "Ultimate Fan Jungle Devs Sports, Events Project link Role Product Designer [DAT…" at bounding box center [460, 261] width 731 height 470
click at [815, 36] on img "Close" at bounding box center [816, 37] width 6 height 6
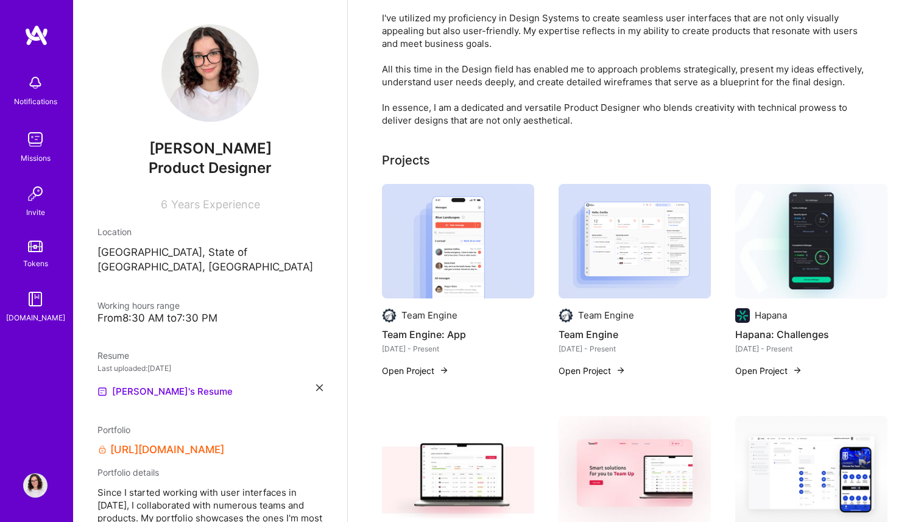
scroll to position [194, 0]
click at [819, 200] on img at bounding box center [812, 242] width 152 height 115
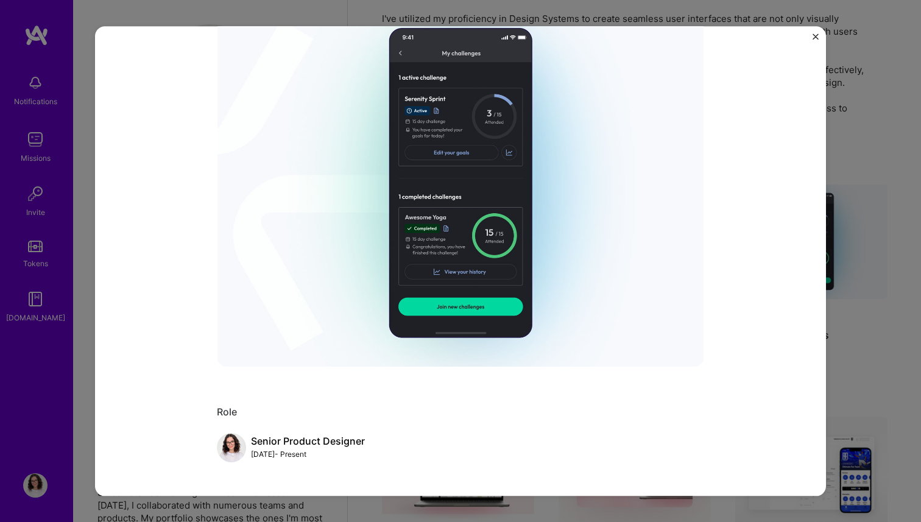
scroll to position [106, 0]
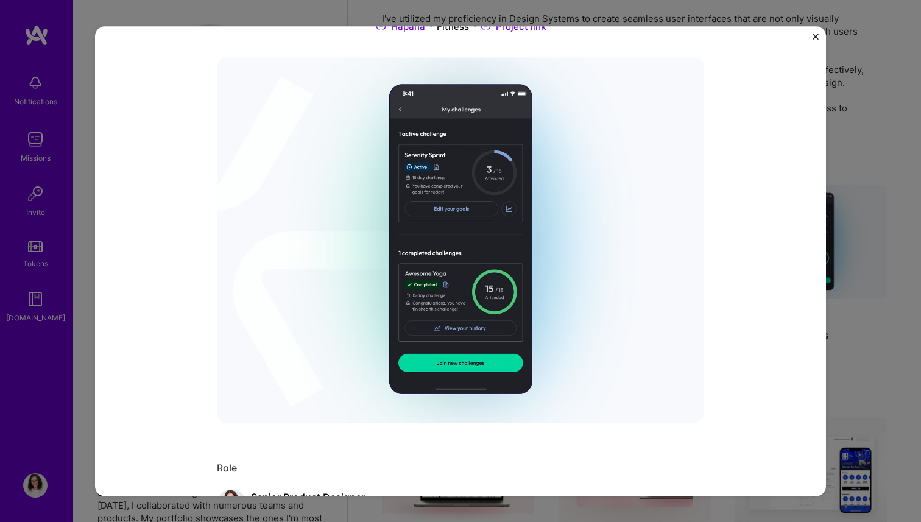
click at [887, 277] on div "Hapana: Challenges Hapana Fitness Project link Role Senior Product Designer [DA…" at bounding box center [460, 261] width 921 height 522
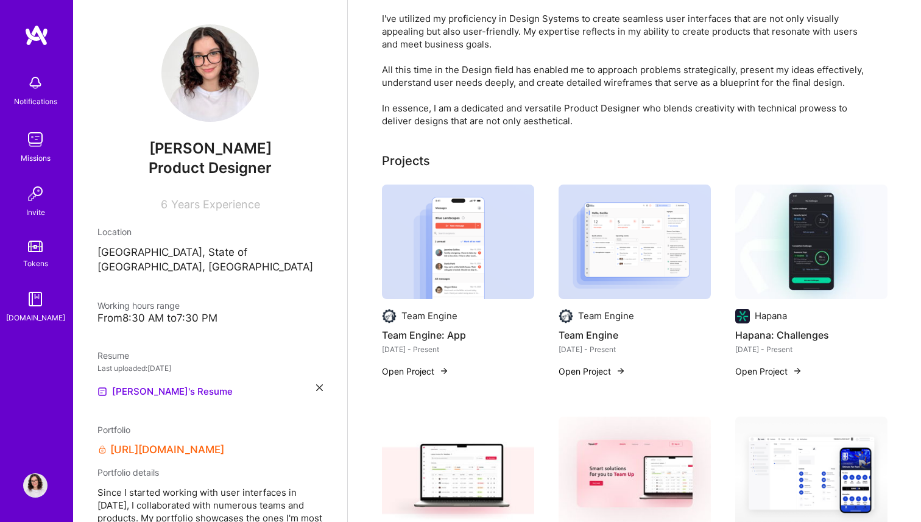
click at [862, 269] on img at bounding box center [812, 242] width 152 height 115
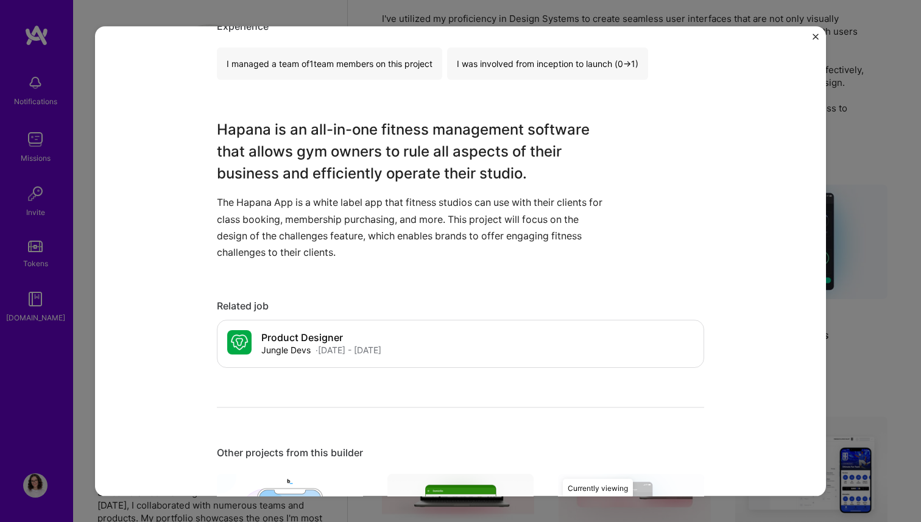
scroll to position [796, 0]
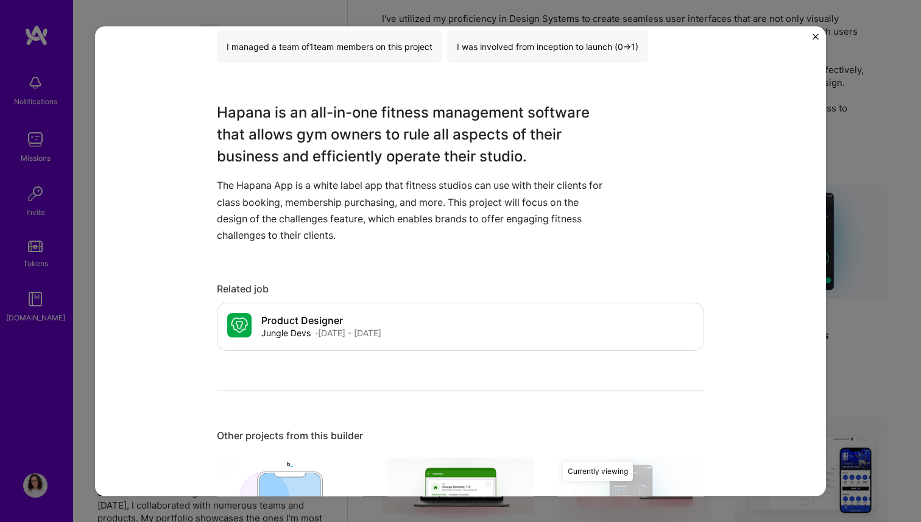
click at [884, 339] on div "Hapana: Challenges Hapana Fitness Project link Role Senior Product Designer [DA…" at bounding box center [460, 261] width 921 height 522
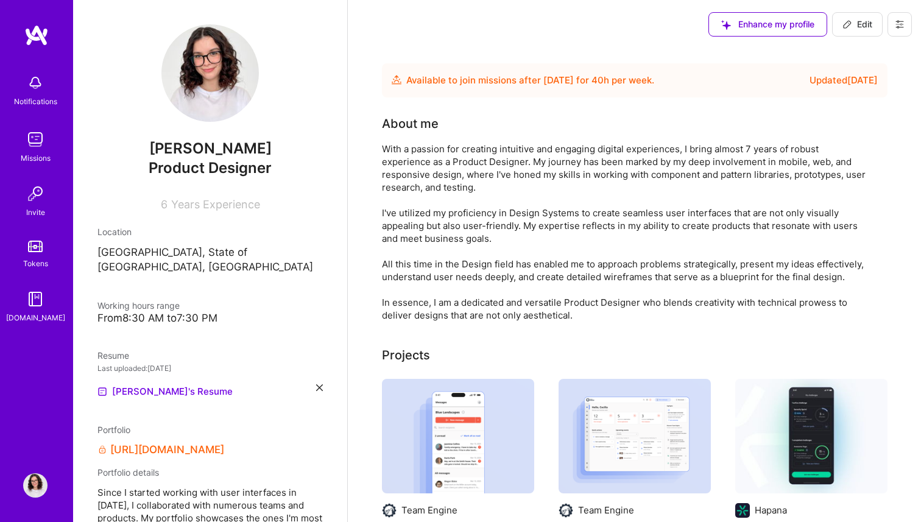
click at [847, 24] on icon at bounding box center [848, 25] width 10 height 10
select select "US"
select select "Future Date"
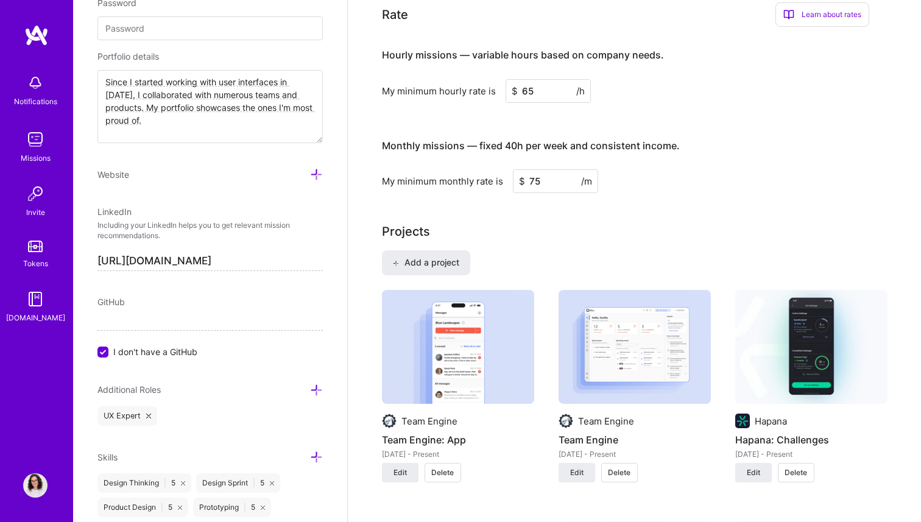
scroll to position [758, 0]
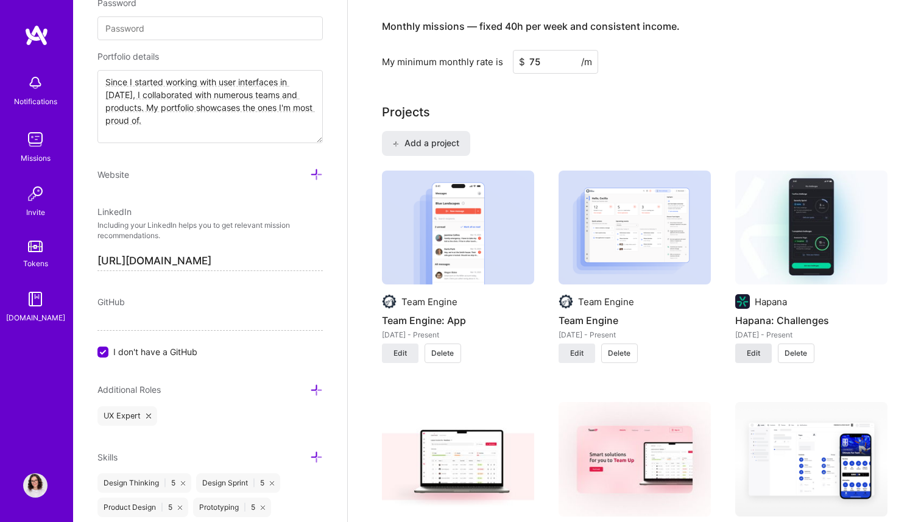
click at [745, 353] on button "Edit" at bounding box center [754, 354] width 37 height 20
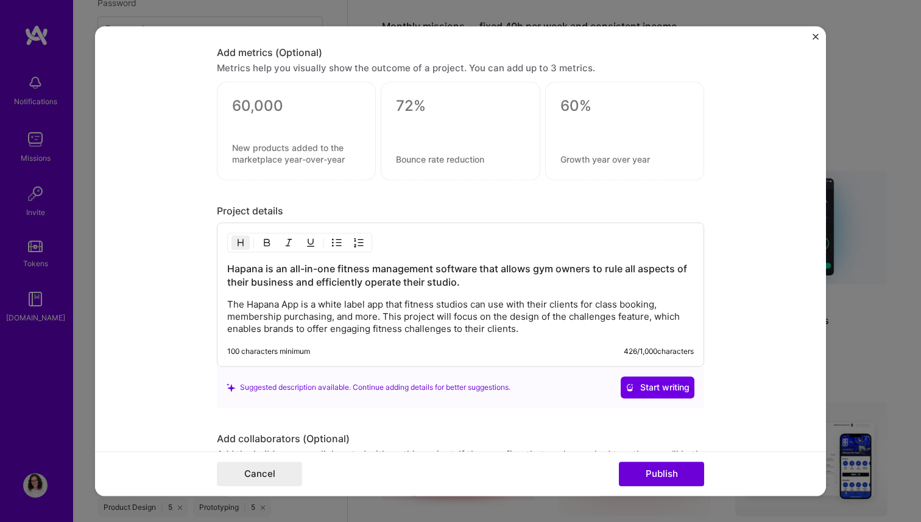
scroll to position [1592, 0]
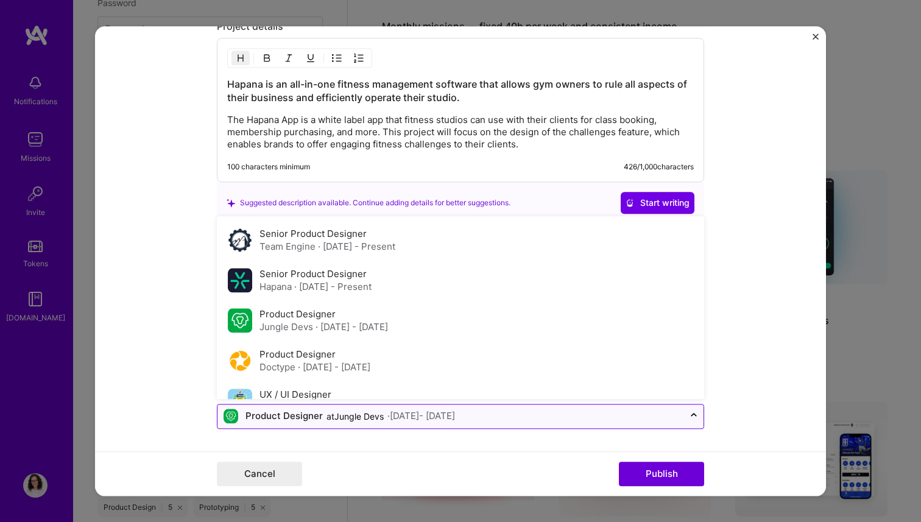
click at [685, 427] on div at bounding box center [694, 417] width 20 height 24
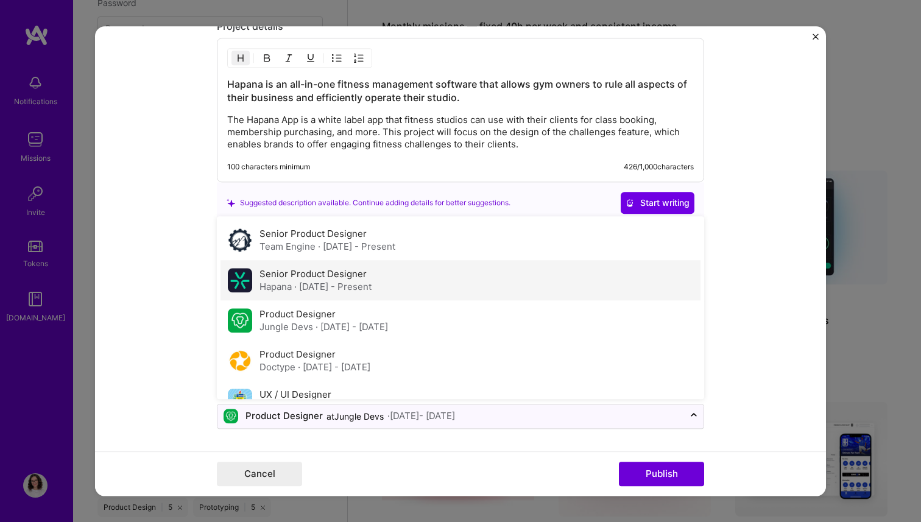
click at [449, 281] on div "Senior Product Designer Hapana · [DATE] - Present" at bounding box center [461, 280] width 480 height 40
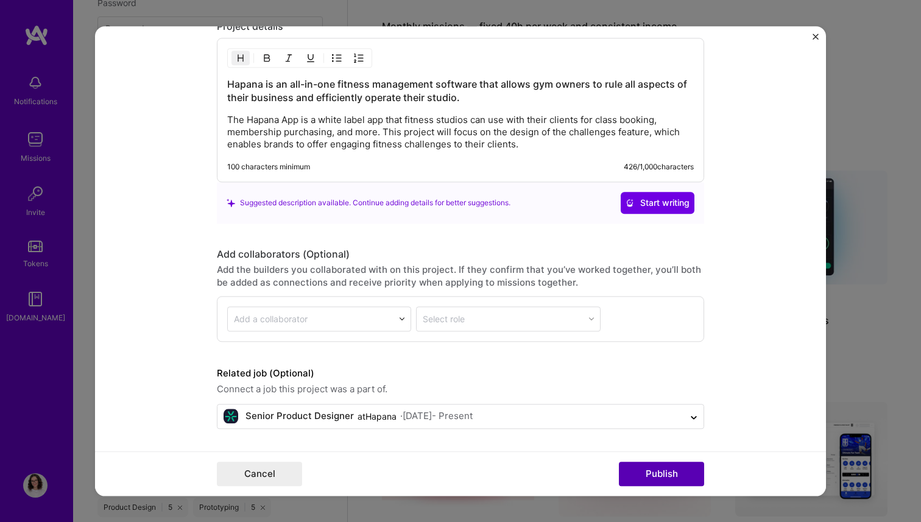
click at [670, 481] on button "Publish" at bounding box center [661, 474] width 85 height 24
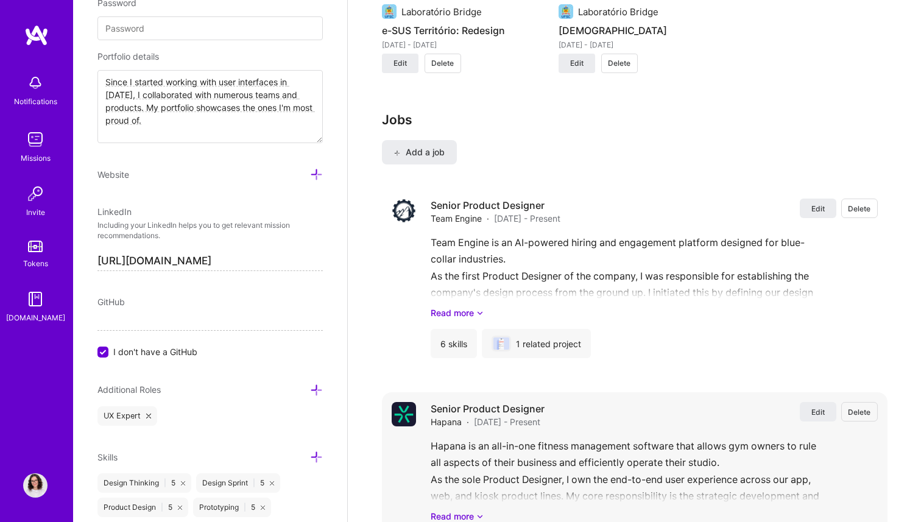
scroll to position [1609, 0]
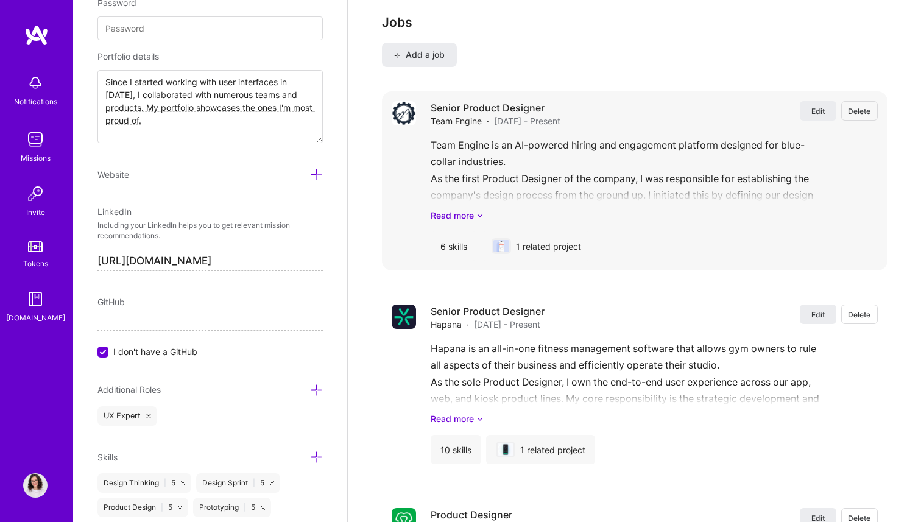
click at [449, 205] on div "Team Engine is an AI-powered hiring and engagement platform designed for blue-c…" at bounding box center [654, 179] width 447 height 85
click at [449, 222] on div "Senior Product Designer Team Engine · [DATE] - Present Edit Delete Team Engine …" at bounding box center [654, 181] width 447 height 160
click at [461, 214] on link "Read more" at bounding box center [654, 215] width 447 height 13
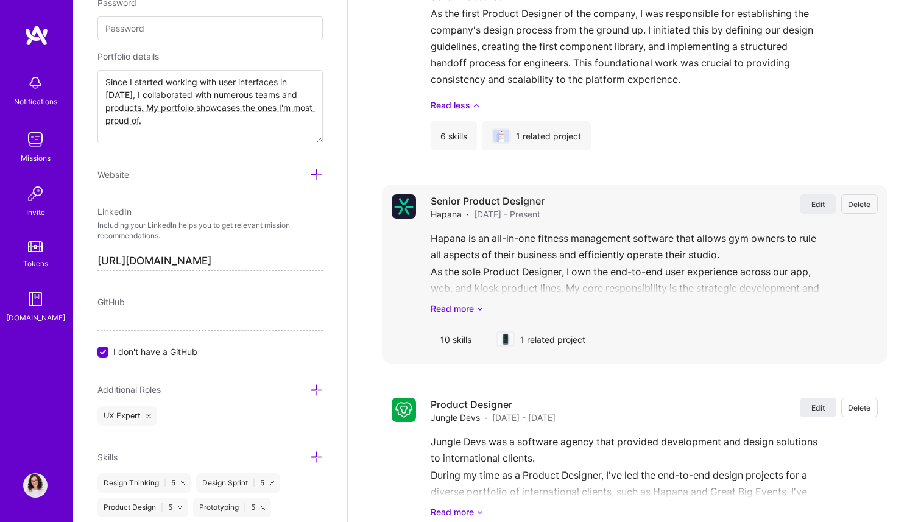
scroll to position [1778, 0]
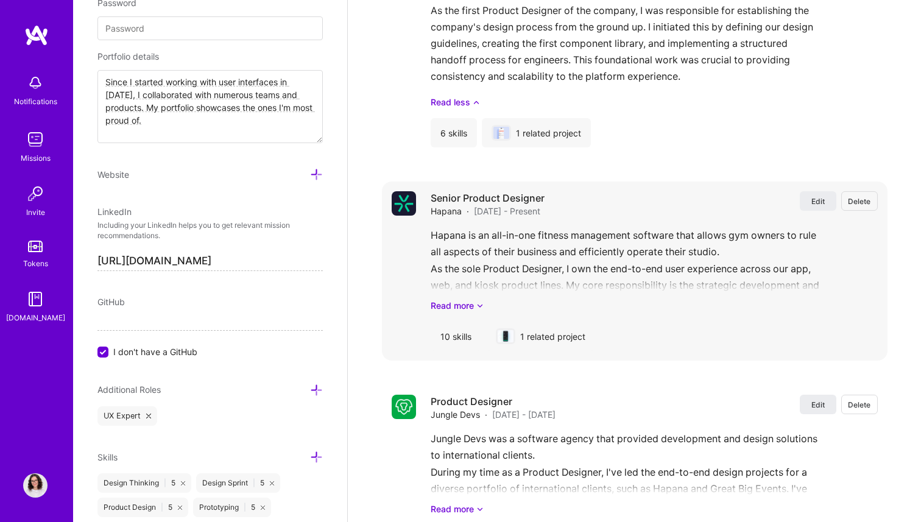
click at [462, 314] on div "Senior Product Designer Hapana · [DATE] - Present Edit [PERSON_NAME] is an all-…" at bounding box center [654, 271] width 447 height 160
click at [463, 305] on link "Read more" at bounding box center [654, 305] width 447 height 13
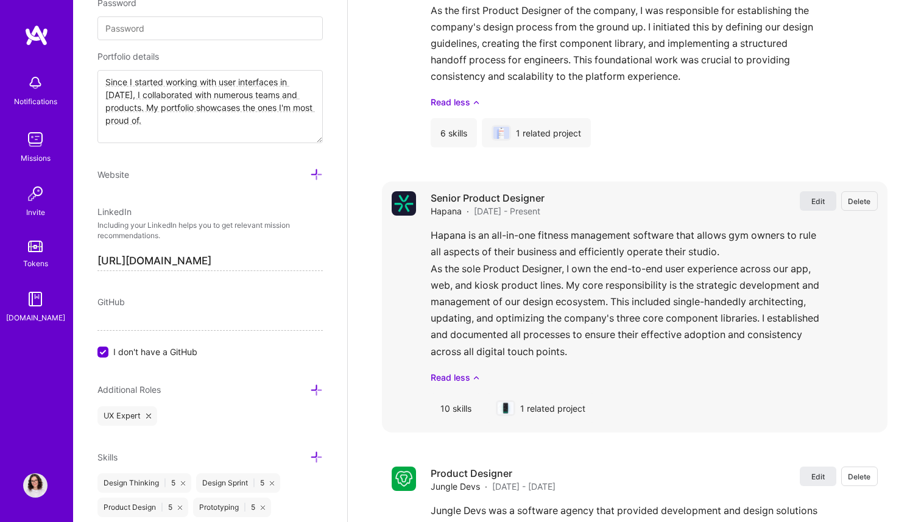
click at [814, 202] on span "Edit" at bounding box center [818, 201] width 13 height 10
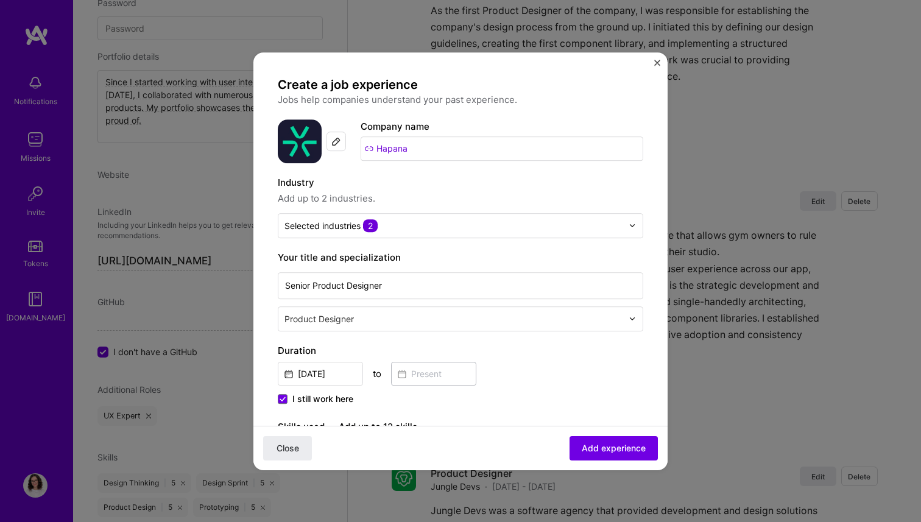
click at [654, 66] on div "Create a job experience Jobs help companies understand your past experience. Co…" at bounding box center [461, 261] width 414 height 418
click at [655, 63] on img "Close" at bounding box center [657, 63] width 6 height 6
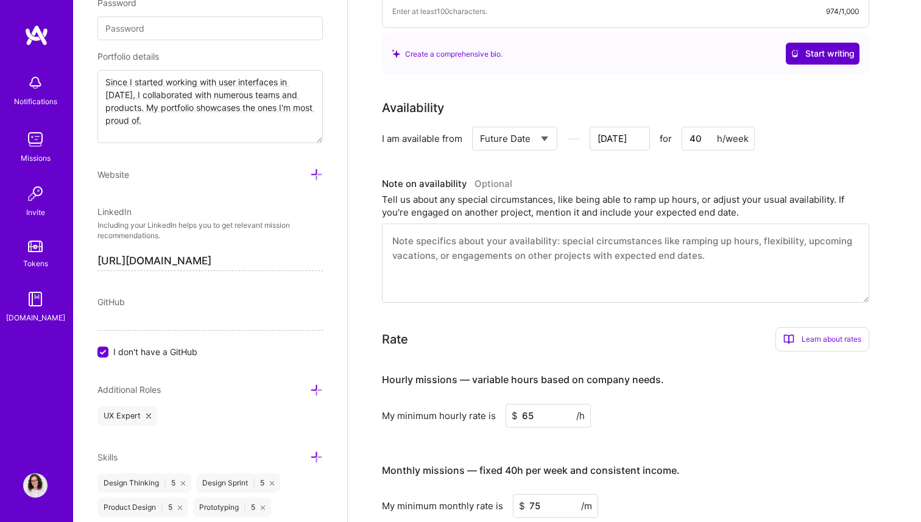
scroll to position [0, 0]
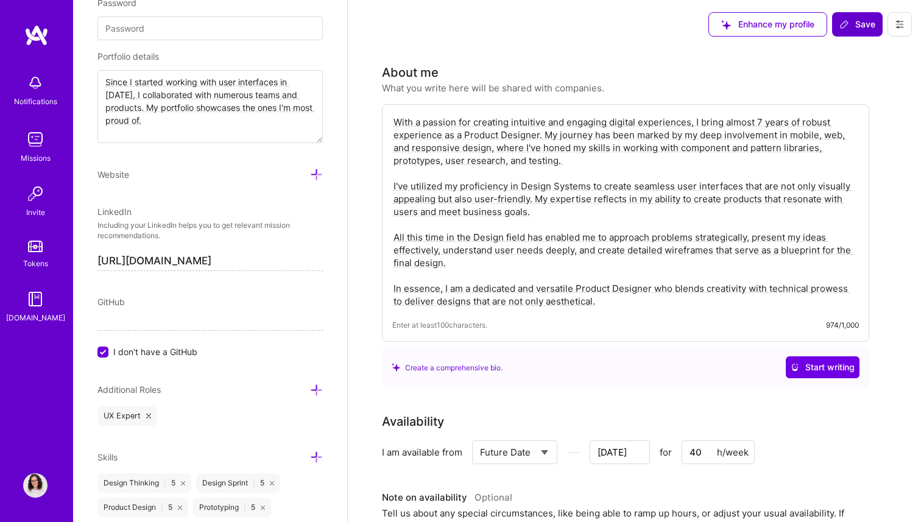
click at [857, 40] on div "Enhance my profile Save" at bounding box center [811, 24] width 222 height 49
click at [857, 31] on button "Save" at bounding box center [857, 24] width 51 height 24
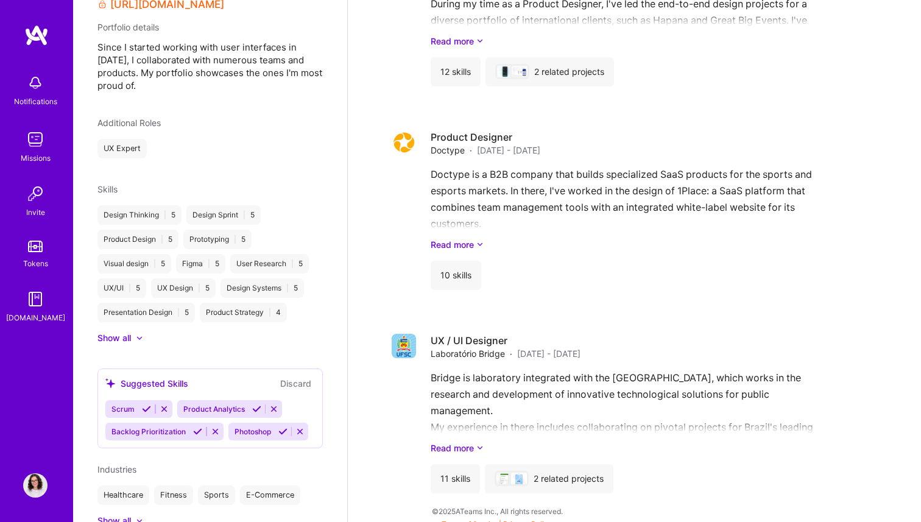
scroll to position [472, 0]
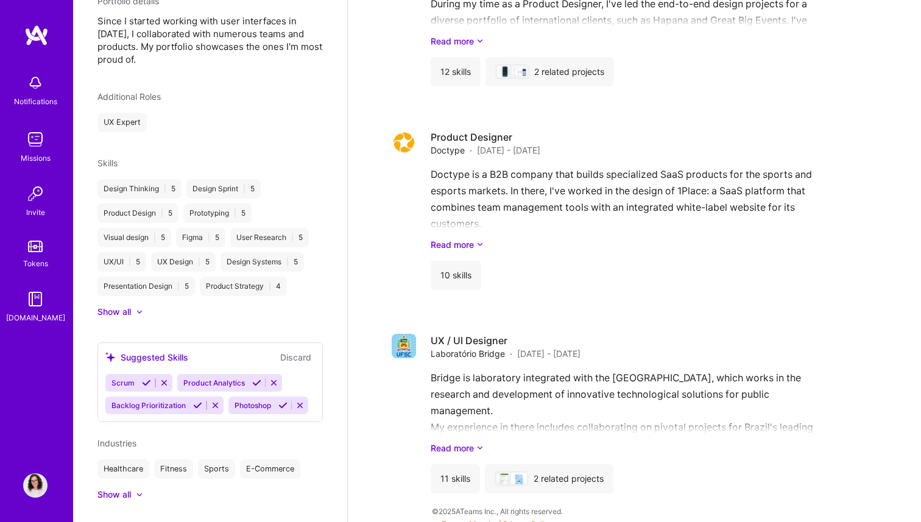
click at [128, 489] on div "Show all" at bounding box center [115, 495] width 34 height 12
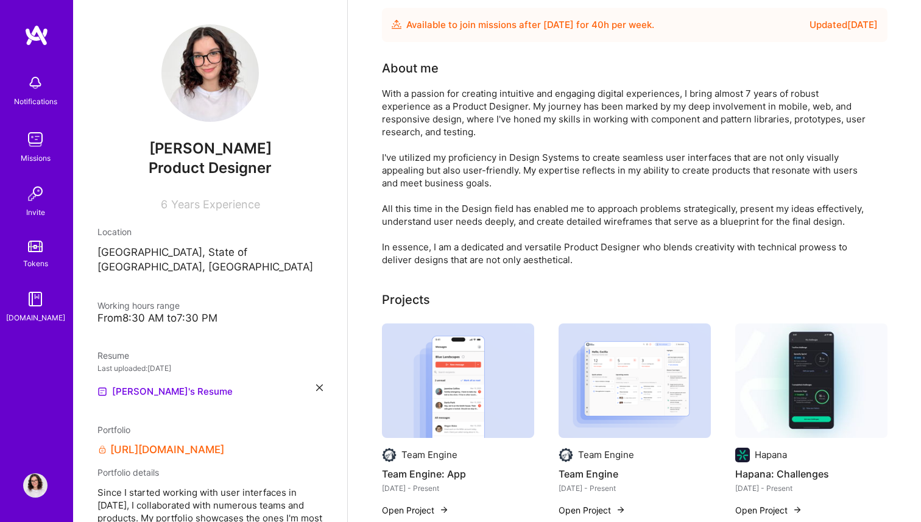
scroll to position [0, 0]
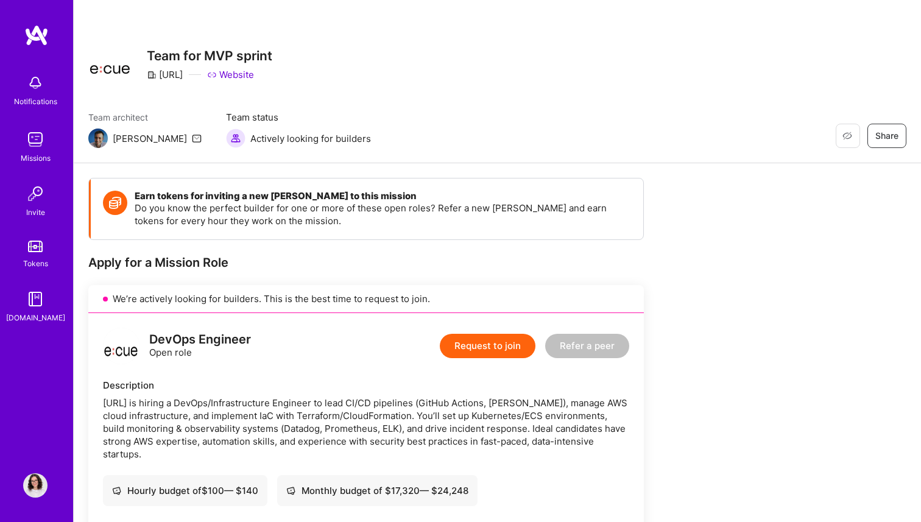
click at [232, 71] on link "Website" at bounding box center [230, 74] width 47 height 13
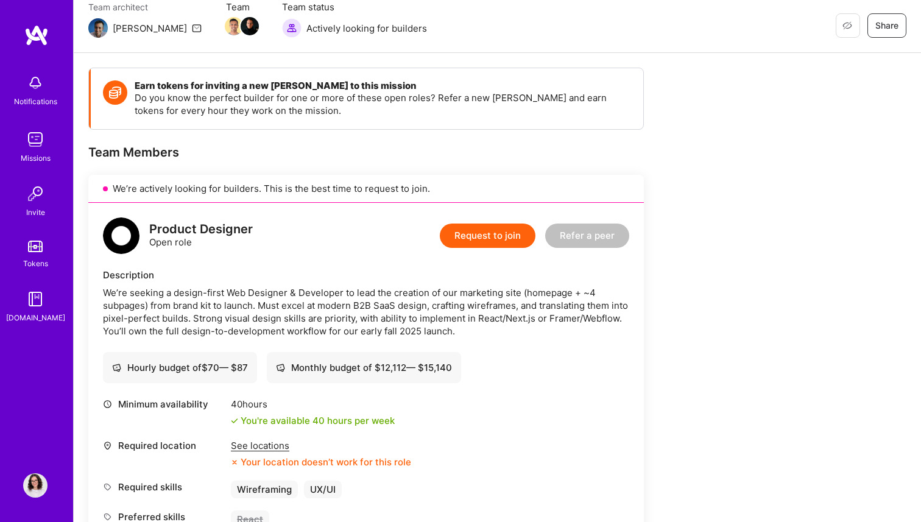
scroll to position [106, 0]
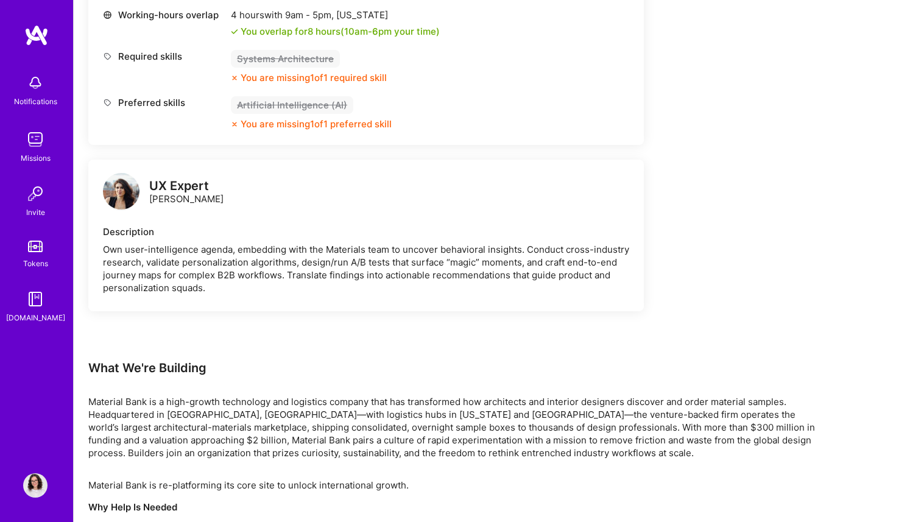
scroll to position [1550, 0]
